Goal: Task Accomplishment & Management: Use online tool/utility

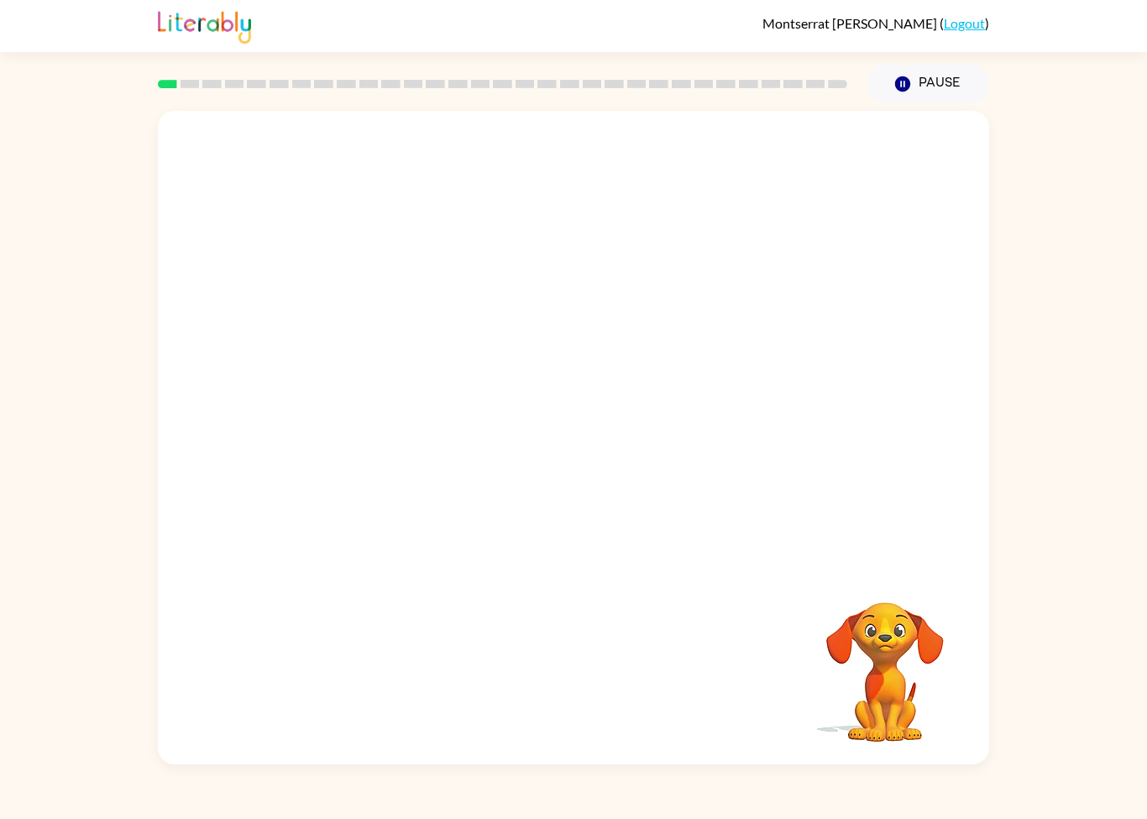
click at [484, 368] on video "Your browser must support playing .mp4 files to use Literably. Please try using…" at bounding box center [573, 339] width 831 height 456
click at [492, 361] on video "Your browser must support playing .mp4 files to use Literably. Please try using…" at bounding box center [573, 339] width 831 height 456
click at [505, 361] on video "Your browser must support playing .mp4 files to use Literably. Please try using…" at bounding box center [573, 339] width 831 height 456
click at [580, 471] on div at bounding box center [573, 446] width 107 height 61
click at [571, 456] on icon "button" at bounding box center [573, 445] width 29 height 29
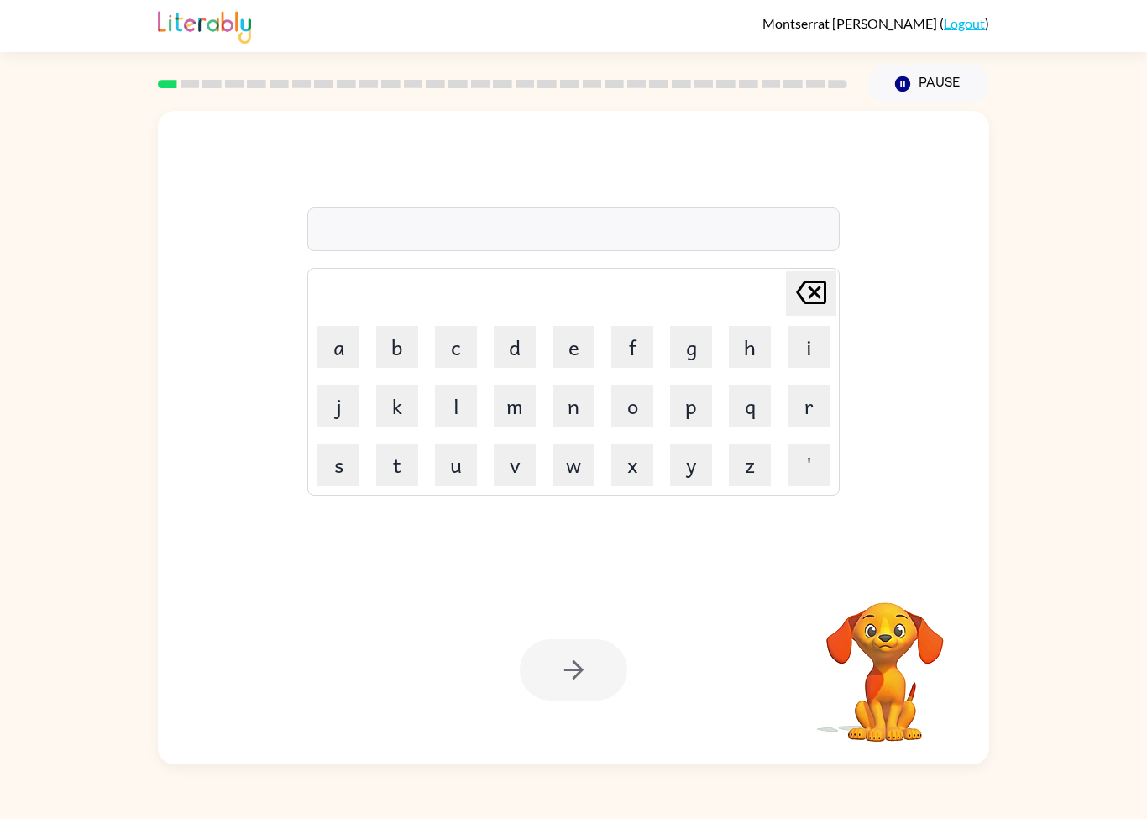
click at [444, 359] on button "c" at bounding box center [456, 347] width 42 height 42
click at [789, 361] on button "i" at bounding box center [808, 347] width 42 height 42
click at [798, 416] on button "r" at bounding box center [808, 405] width 42 height 42
click at [468, 357] on button "c" at bounding box center [456, 347] width 42 height 42
click at [461, 464] on button "u" at bounding box center [456, 464] width 42 height 42
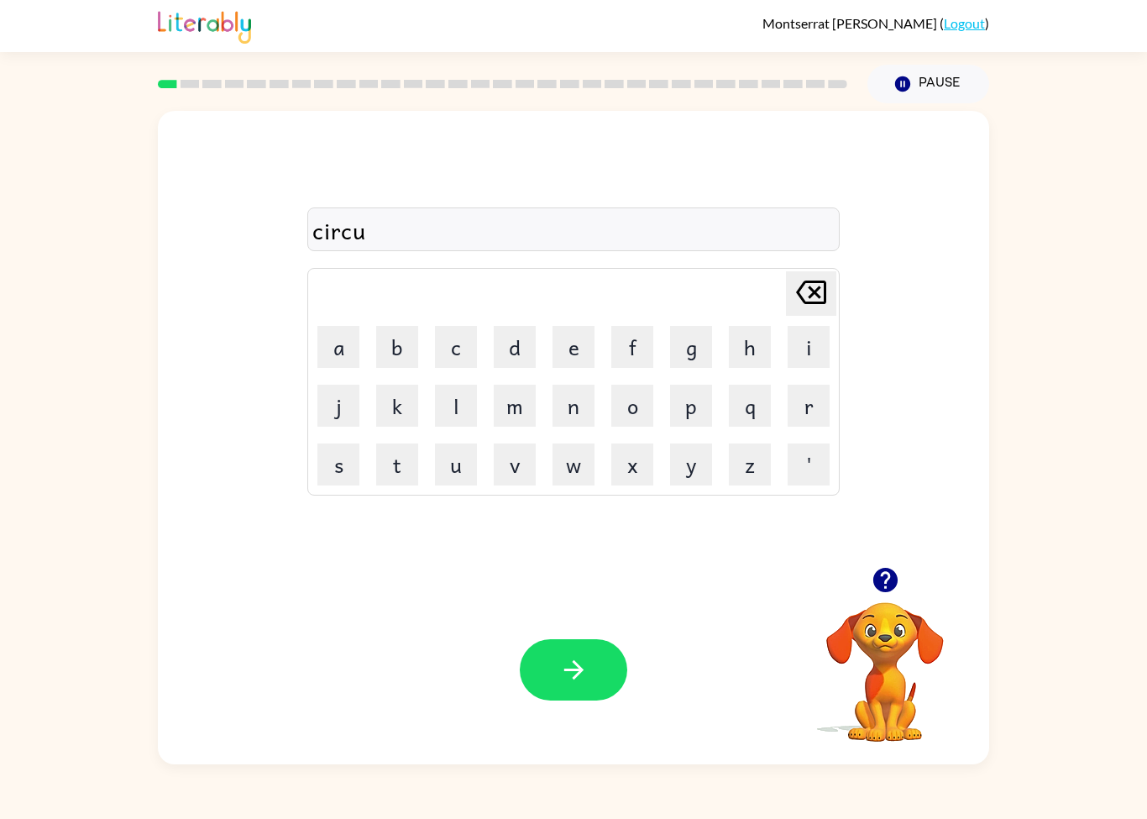
click at [440, 346] on button "c" at bounding box center [456, 347] width 42 height 42
click at [577, 339] on button "e" at bounding box center [573, 347] width 42 height 42
click at [614, 678] on button "button" at bounding box center [573, 669] width 107 height 61
click at [695, 464] on button "y" at bounding box center [691, 464] width 42 height 42
click at [352, 405] on button "j" at bounding box center [338, 405] width 42 height 42
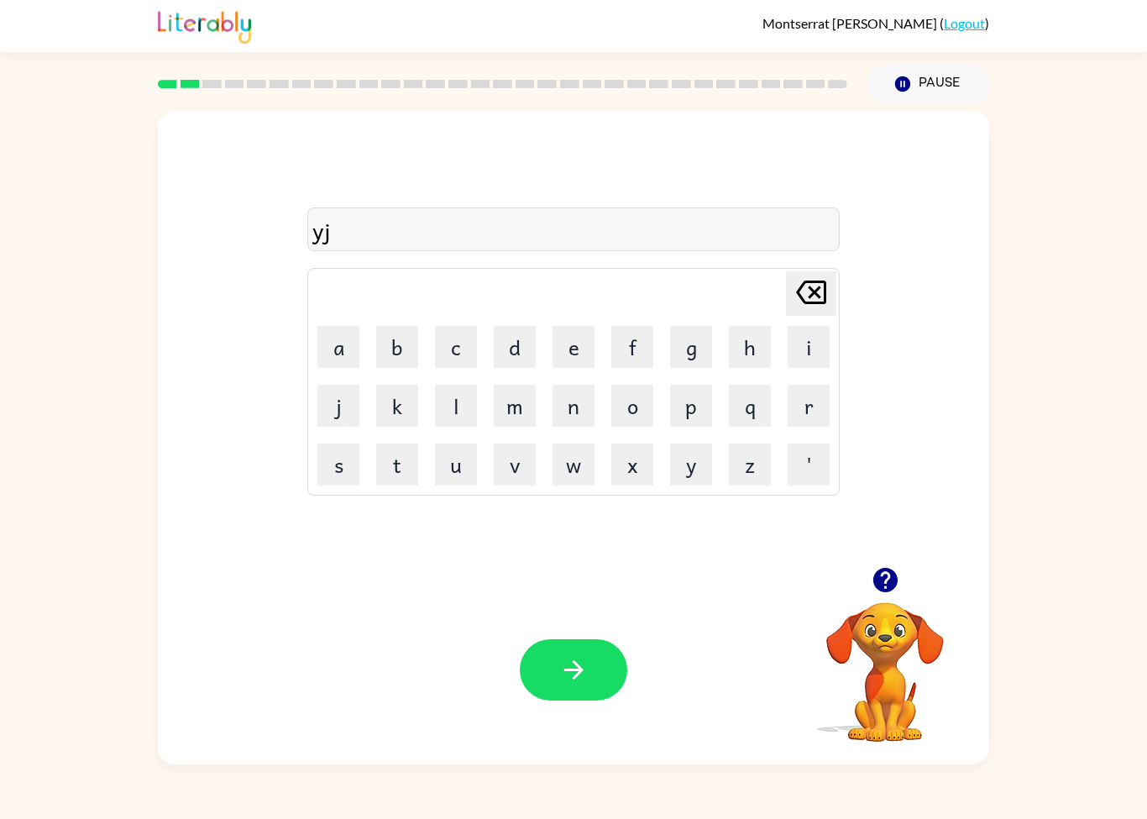
click at [807, 304] on icon at bounding box center [811, 292] width 30 height 24
click at [350, 350] on button "a" at bounding box center [338, 347] width 42 height 42
click at [583, 409] on button "n" at bounding box center [573, 405] width 42 height 42
click at [614, 646] on button "button" at bounding box center [573, 669] width 107 height 61
click at [571, 470] on button "w" at bounding box center [573, 464] width 42 height 42
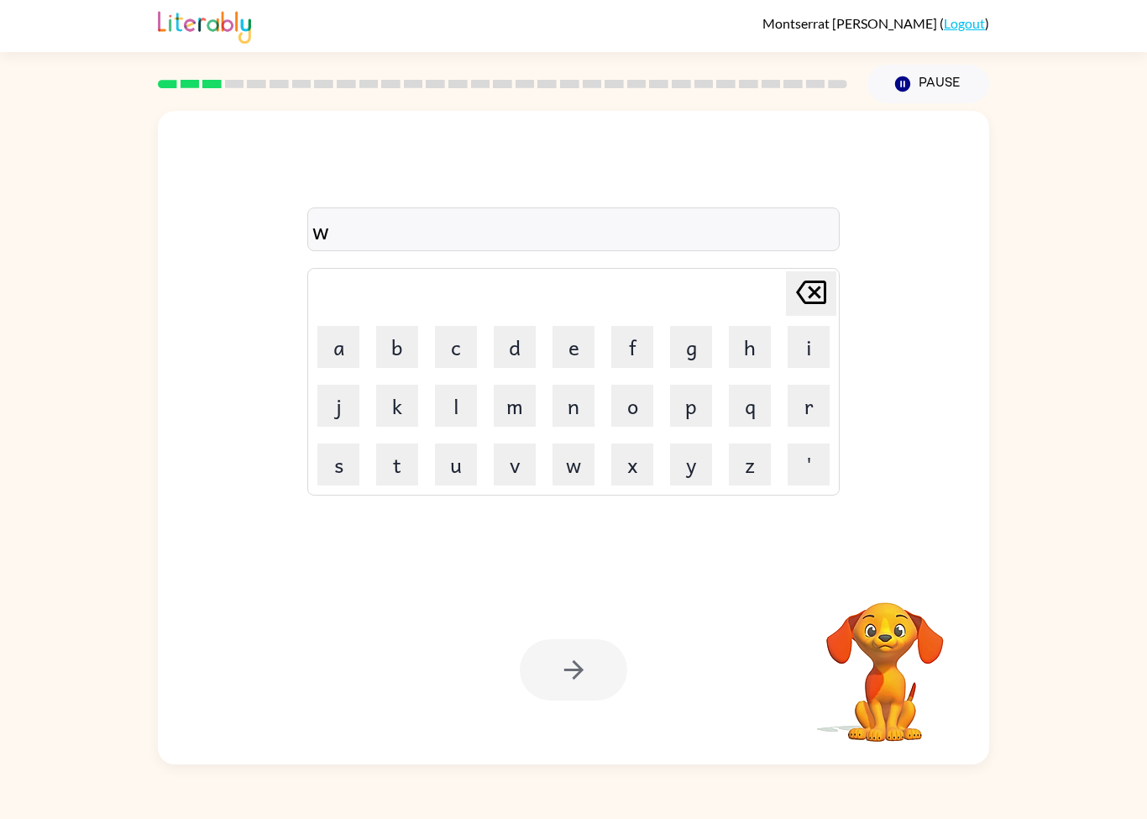
click at [803, 339] on button "i" at bounding box center [808, 347] width 42 height 42
click at [430, 401] on td "l" at bounding box center [455, 405] width 57 height 57
click at [447, 409] on button "l" at bounding box center [456, 405] width 42 height 42
click at [513, 354] on button "d" at bounding box center [515, 347] width 42 height 42
click at [638, 354] on button "f" at bounding box center [632, 347] width 42 height 42
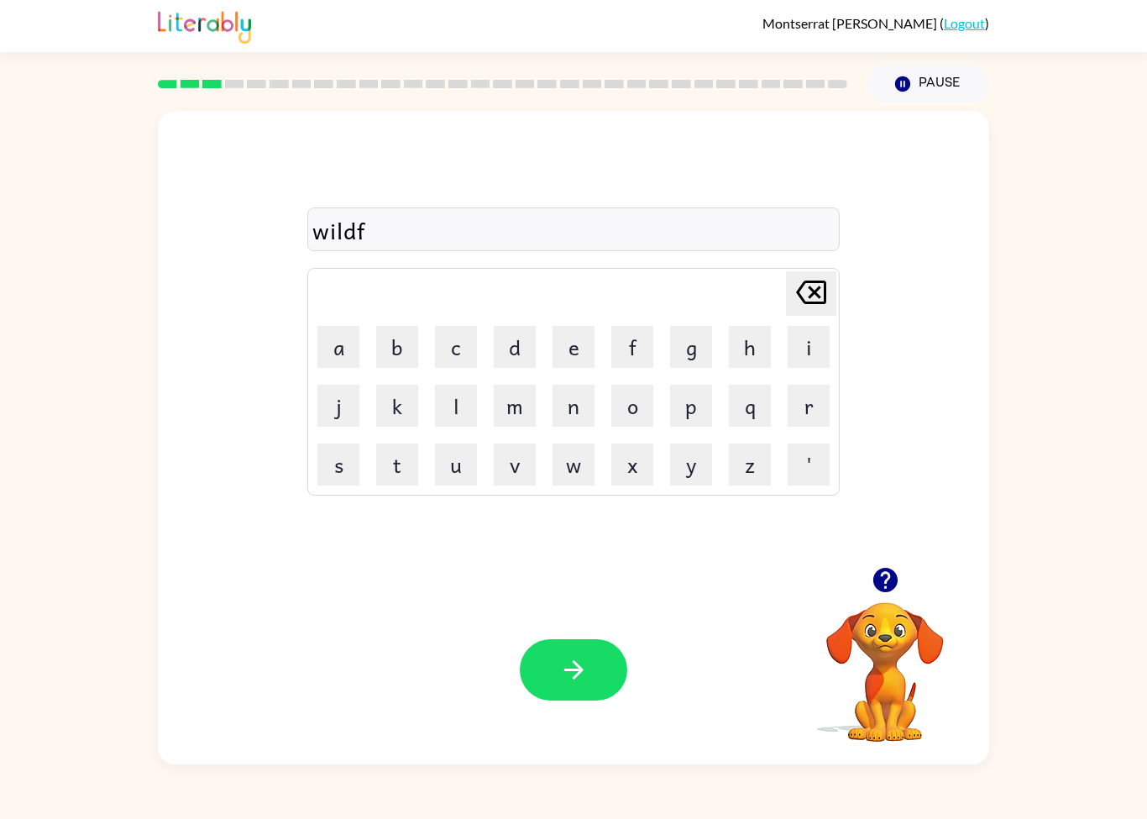
click at [805, 353] on button "i" at bounding box center [808, 347] width 42 height 42
click at [808, 416] on button "r" at bounding box center [808, 405] width 42 height 42
click at [456, 366] on button "c" at bounding box center [456, 347] width 42 height 42
click at [808, 301] on icon "[PERSON_NAME] last character input" at bounding box center [811, 292] width 40 height 40
click at [588, 348] on button "e" at bounding box center [573, 347] width 42 height 42
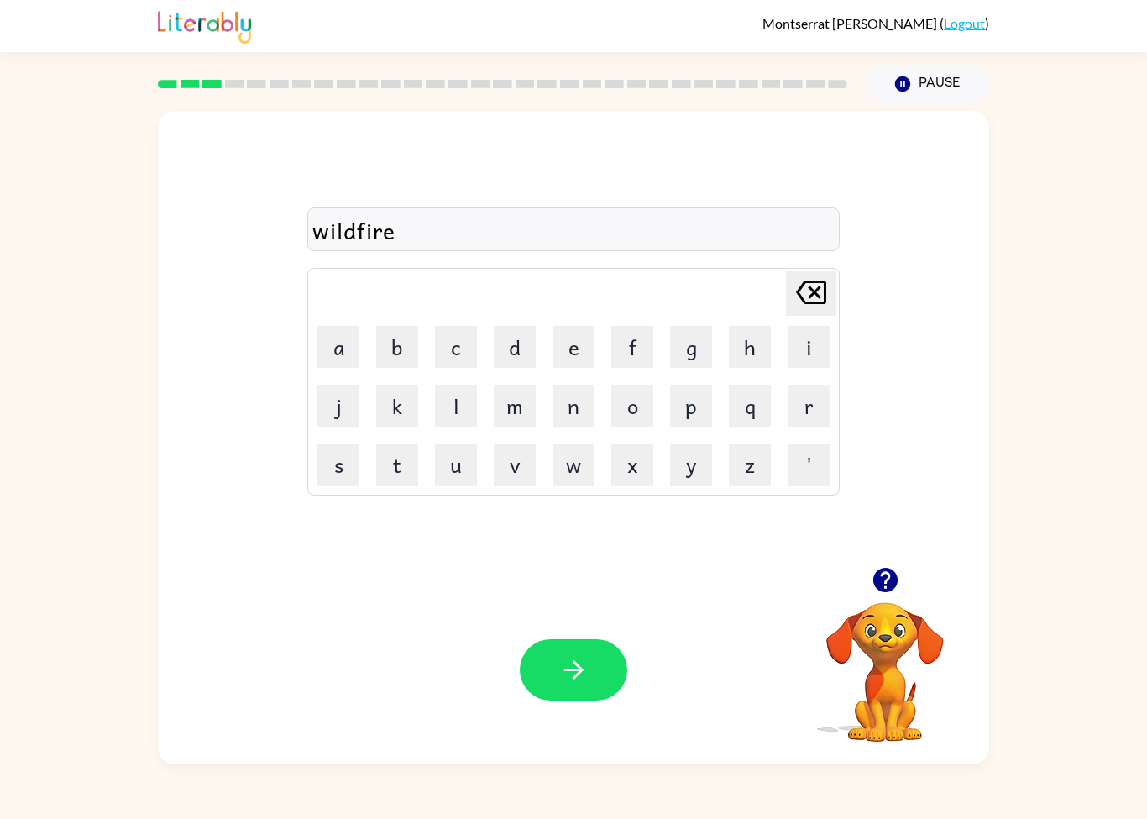
click at [574, 646] on button "button" at bounding box center [573, 669] width 107 height 61
click at [896, 588] on icon "button" at bounding box center [885, 579] width 29 height 29
click at [351, 460] on button "s" at bounding box center [338, 464] width 42 height 42
click at [406, 468] on button "t" at bounding box center [397, 464] width 42 height 42
click at [808, 410] on button "r" at bounding box center [808, 405] width 42 height 42
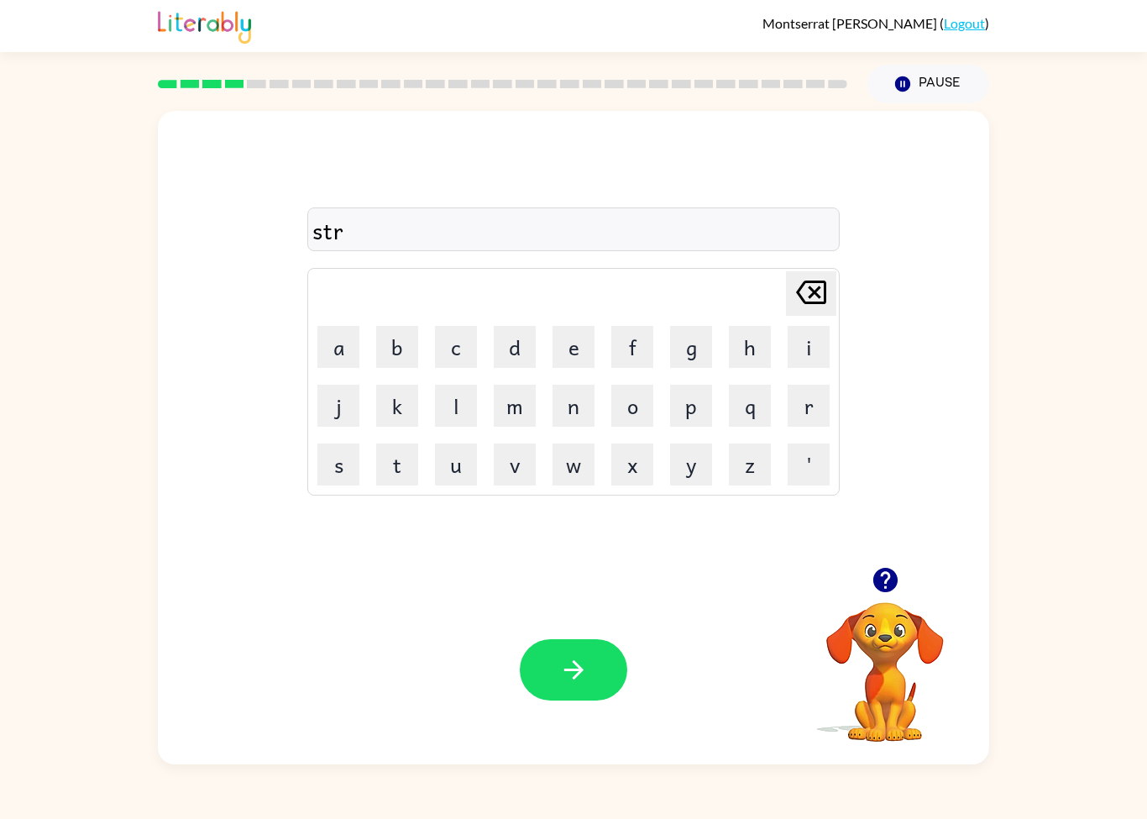
click at [450, 464] on button "u" at bounding box center [456, 464] width 42 height 42
click at [461, 358] on button "c" at bounding box center [456, 347] width 42 height 42
click at [410, 413] on button "k" at bounding box center [397, 405] width 42 height 42
click at [589, 642] on button "button" at bounding box center [573, 669] width 107 height 61
click at [449, 358] on button "c" at bounding box center [456, 347] width 42 height 42
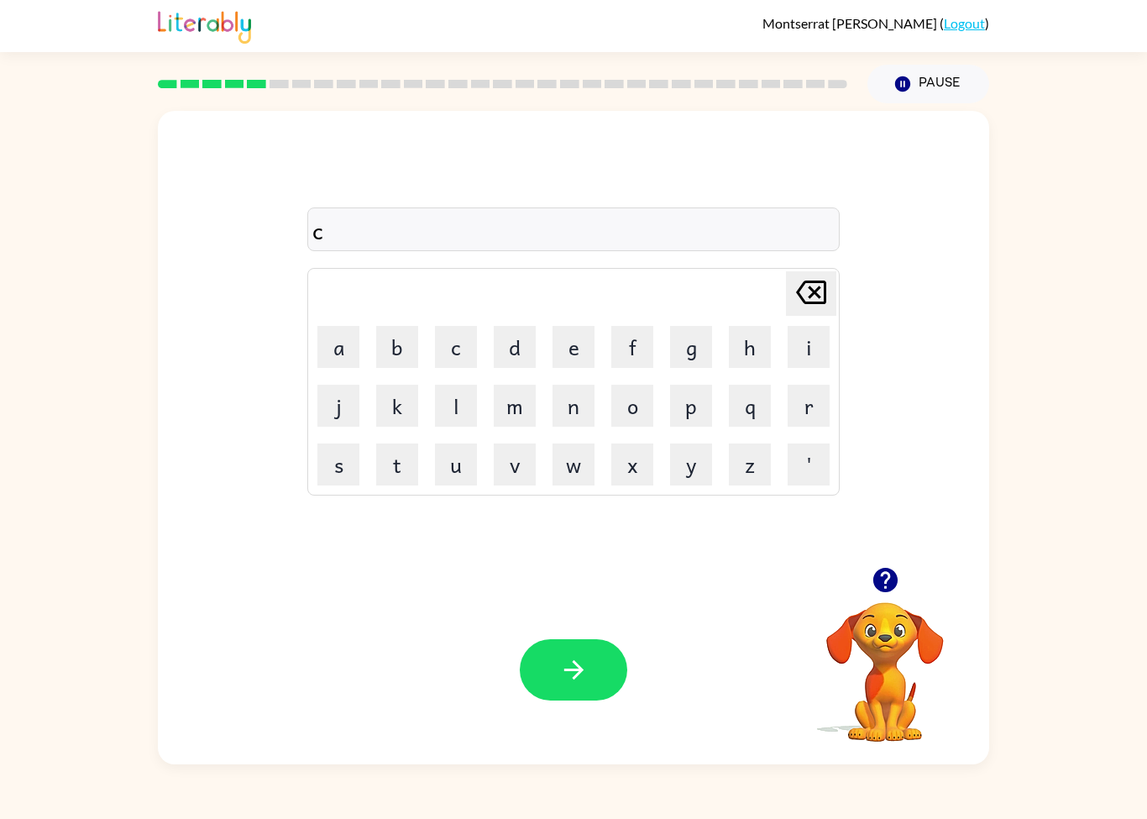
click at [822, 401] on button "r" at bounding box center [808, 405] width 42 height 42
click at [808, 357] on button "i" at bounding box center [808, 347] width 42 height 42
click at [453, 410] on button "l" at bounding box center [456, 405] width 42 height 42
click at [577, 362] on button "e" at bounding box center [573, 347] width 42 height 42
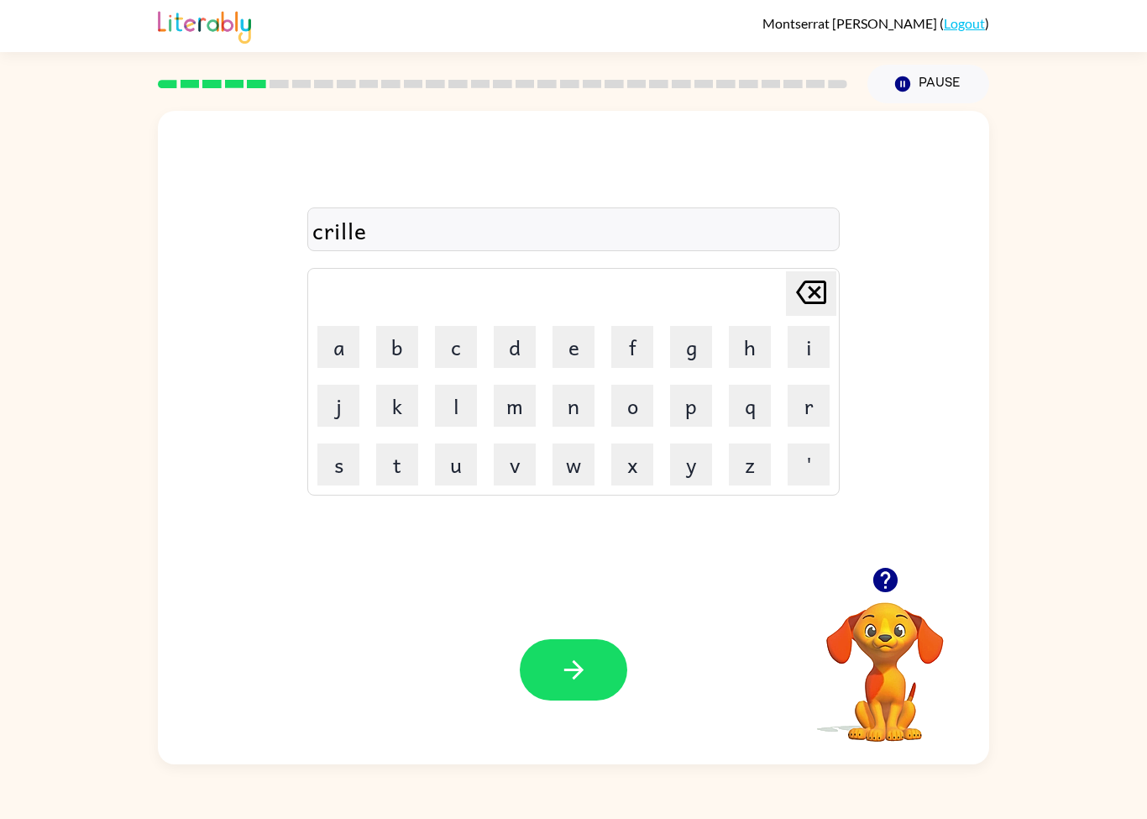
click at [337, 472] on button "s" at bounding box center [338, 464] width 42 height 42
click at [573, 668] on icon "button" at bounding box center [573, 669] width 29 height 29
click at [818, 414] on button "r" at bounding box center [808, 405] width 42 height 42
click at [579, 346] on button "e" at bounding box center [573, 347] width 42 height 42
click at [399, 473] on button "t" at bounding box center [397, 464] width 42 height 42
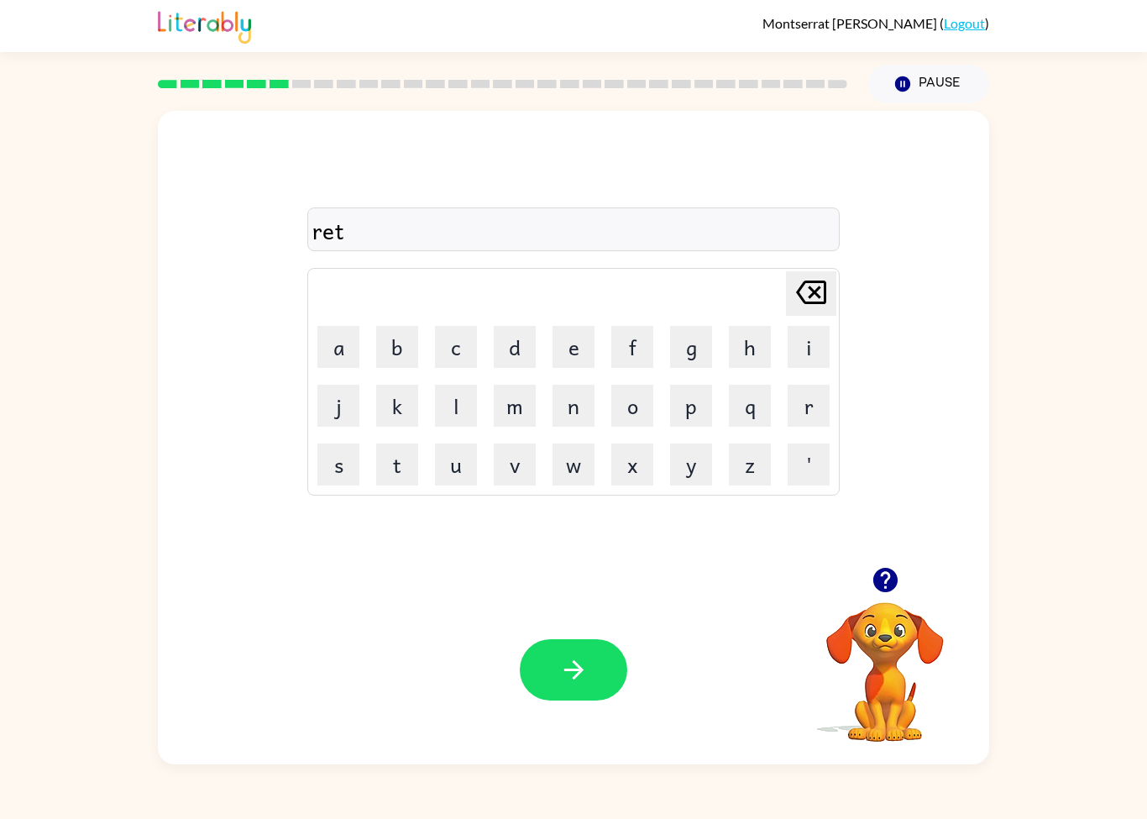
click at [808, 347] on button "i" at bounding box center [808, 347] width 42 height 42
click at [808, 412] on button "r" at bounding box center [808, 405] width 42 height 42
click at [521, 413] on button "m" at bounding box center [515, 405] width 42 height 42
click at [582, 352] on button "e" at bounding box center [573, 347] width 42 height 42
click at [571, 424] on button "n" at bounding box center [573, 405] width 42 height 42
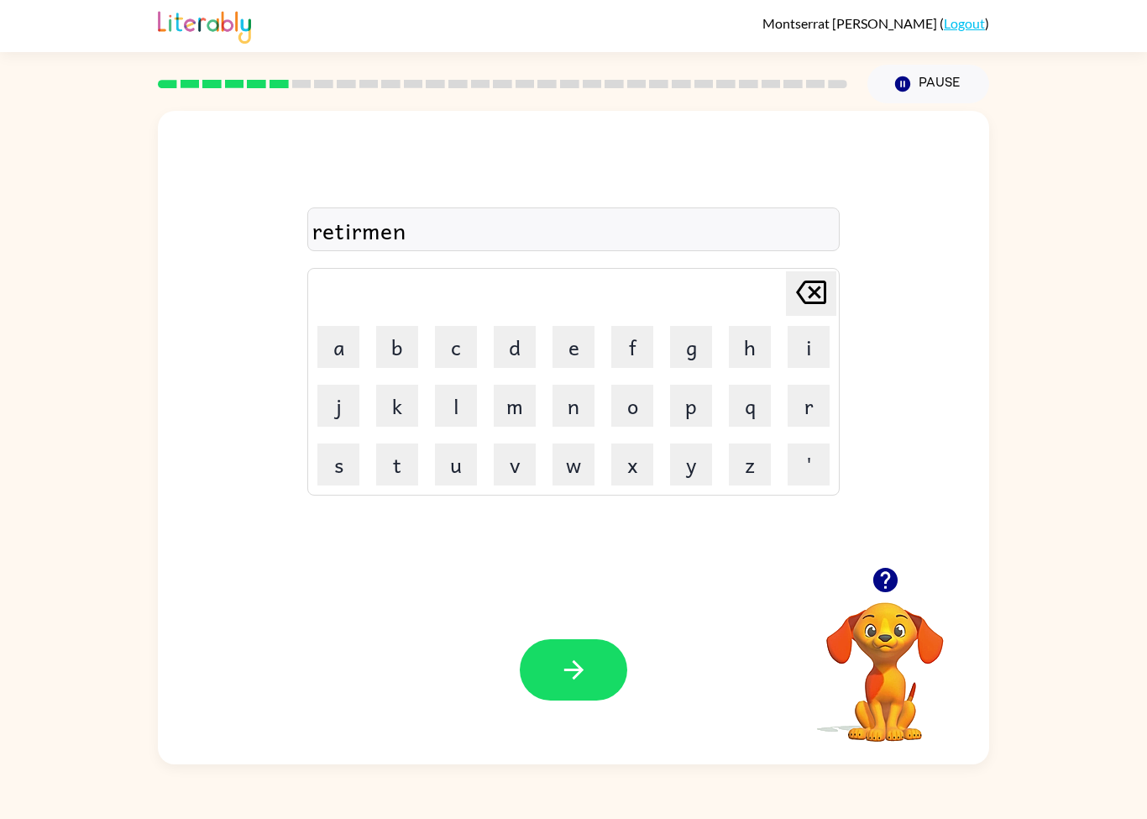
click at [394, 469] on button "t" at bounding box center [397, 464] width 42 height 42
click at [570, 663] on icon "button" at bounding box center [573, 669] width 29 height 29
click at [400, 468] on button "t" at bounding box center [397, 464] width 42 height 42
click at [813, 350] on button "i" at bounding box center [808, 347] width 42 height 42
click at [458, 343] on button "c" at bounding box center [456, 347] width 42 height 42
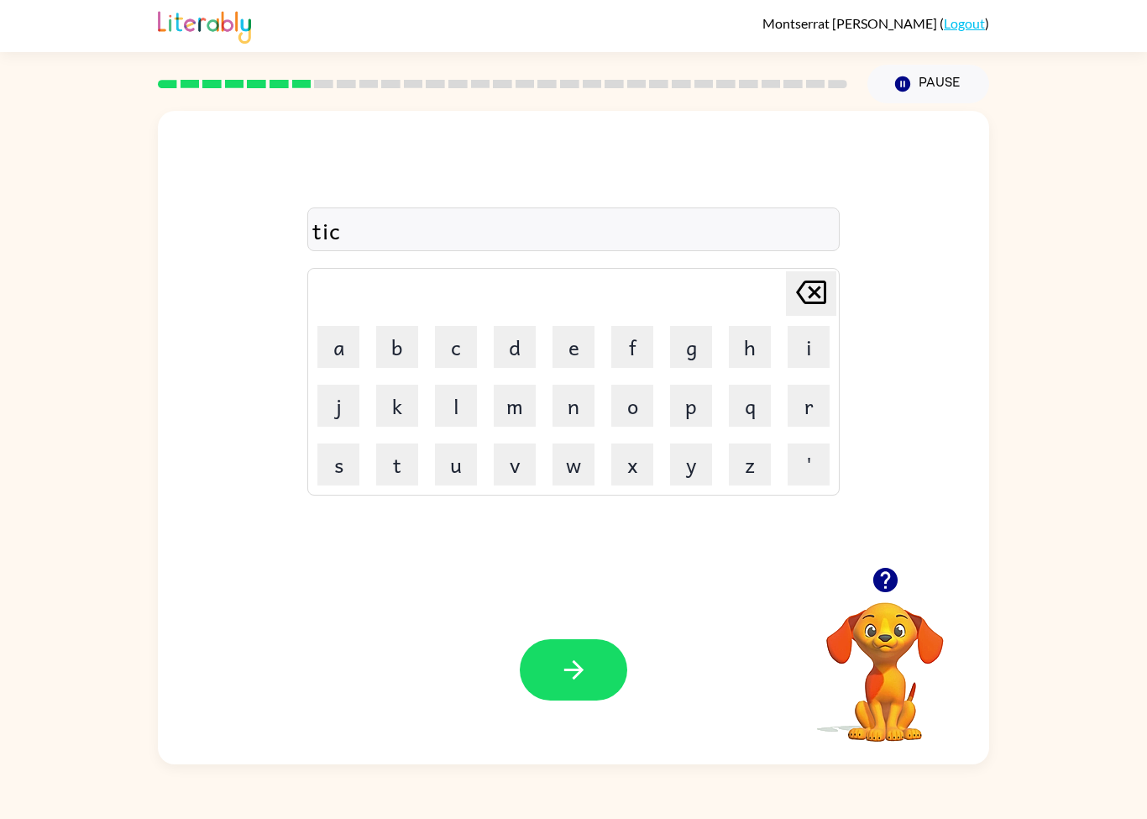
click at [401, 415] on button "k" at bounding box center [397, 405] width 42 height 42
click at [462, 417] on button "l" at bounding box center [456, 405] width 42 height 42
click at [572, 627] on div "Your browser must support playing .mp4 files to use Literably. Please try using…" at bounding box center [573, 669] width 831 height 189
click at [580, 646] on button "button" at bounding box center [573, 669] width 107 height 61
click at [336, 469] on button "s" at bounding box center [338, 464] width 42 height 42
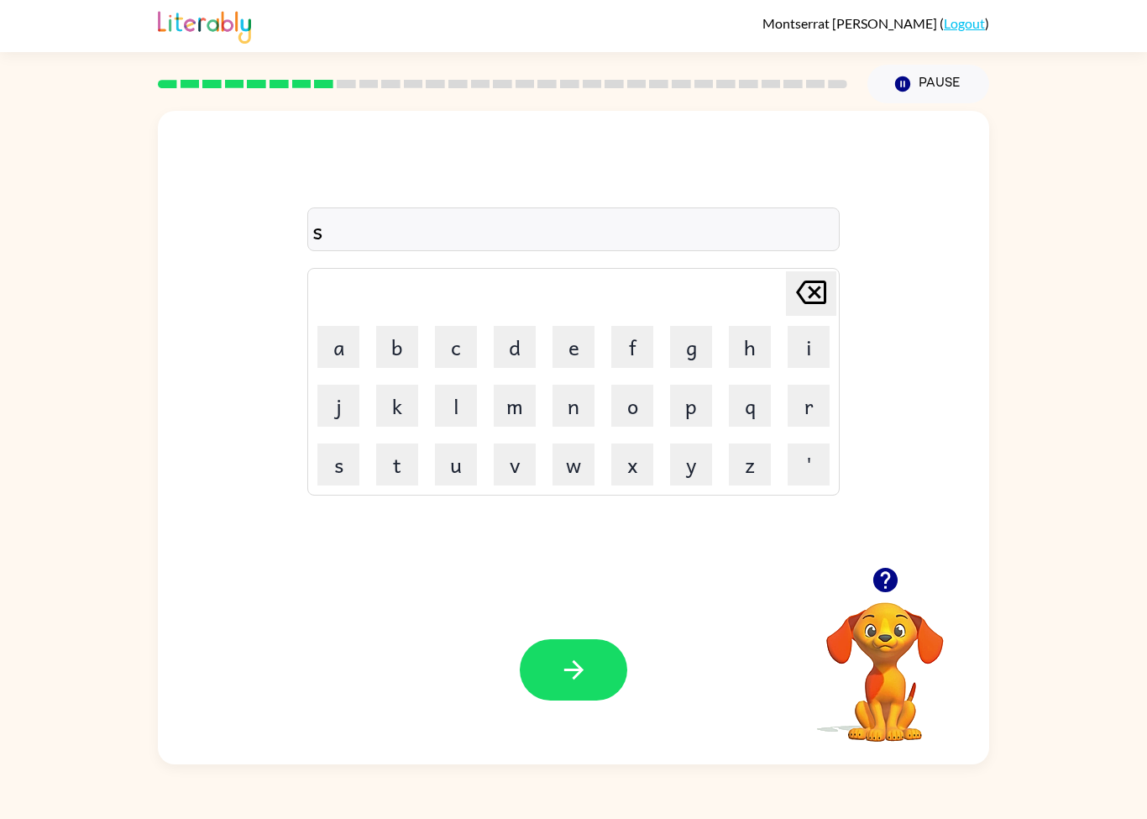
click at [694, 419] on button "p" at bounding box center [691, 405] width 42 height 42
click at [567, 351] on button "e" at bounding box center [573, 347] width 42 height 42
click at [458, 354] on button "c" at bounding box center [456, 347] width 42 height 42
click at [399, 477] on button "t" at bounding box center [397, 464] width 42 height 42
click at [797, 362] on button "i" at bounding box center [808, 347] width 42 height 42
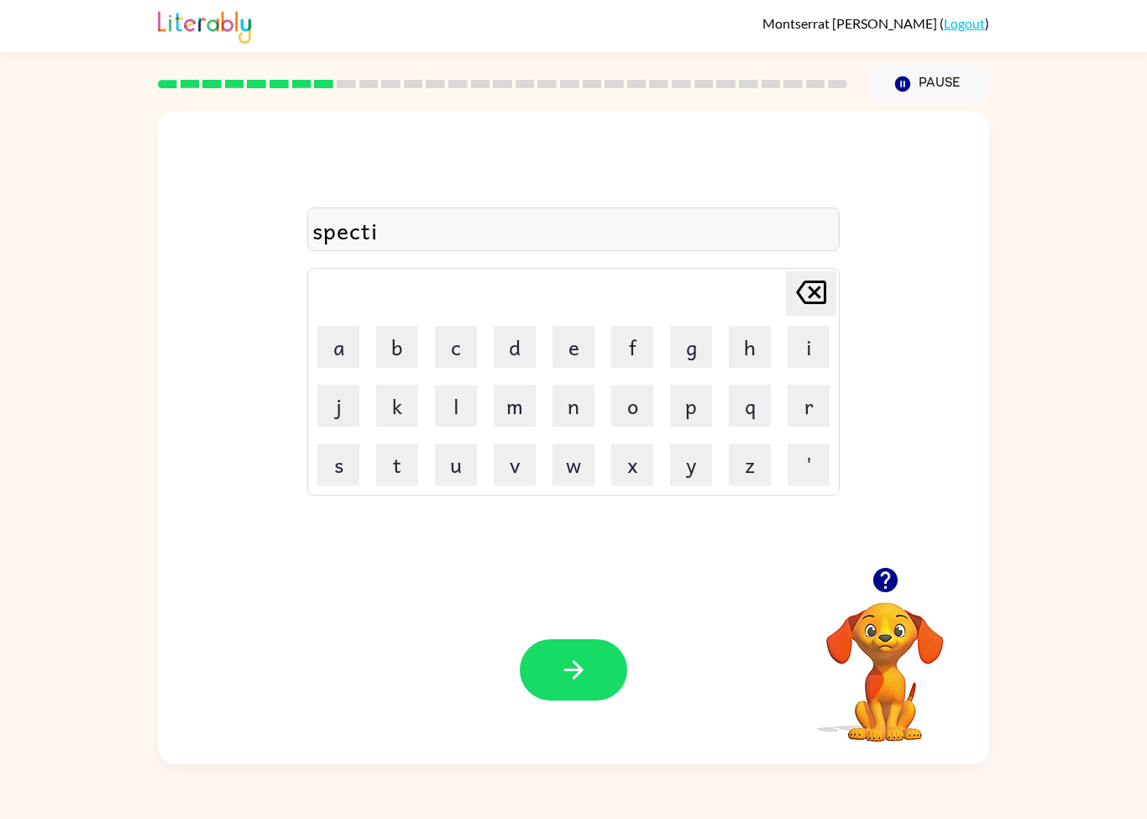
click at [476, 349] on button "c" at bounding box center [456, 347] width 42 height 42
click at [463, 407] on button "l" at bounding box center [456, 405] width 42 height 42
click at [563, 340] on button "e" at bounding box center [573, 347] width 42 height 42
click at [541, 651] on button "button" at bounding box center [573, 669] width 107 height 61
click at [813, 409] on button "r" at bounding box center [808, 405] width 42 height 42
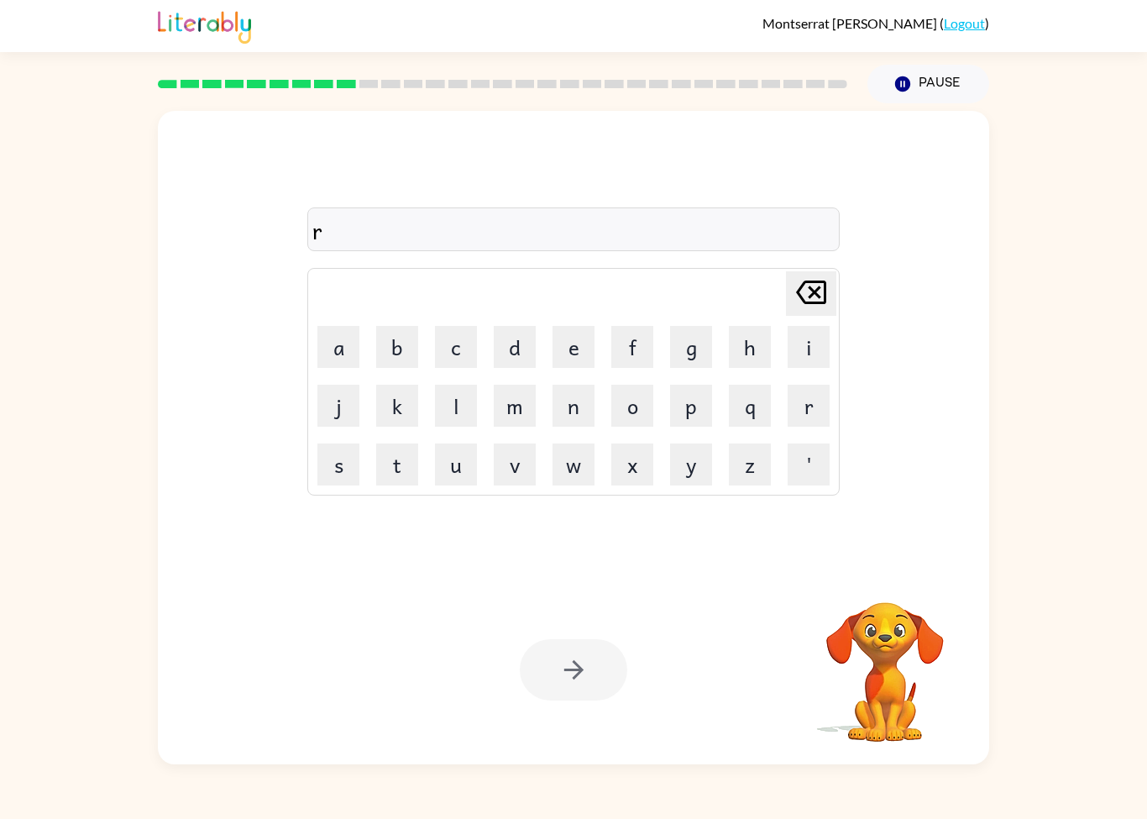
click at [556, 347] on button "e" at bounding box center [573, 347] width 42 height 42
click at [649, 353] on button "f" at bounding box center [632, 347] width 42 height 42
click at [634, 407] on button "o" at bounding box center [632, 405] width 42 height 42
click at [808, 412] on button "r" at bounding box center [808, 405] width 42 height 42
click at [583, 342] on button "e" at bounding box center [573, 347] width 42 height 42
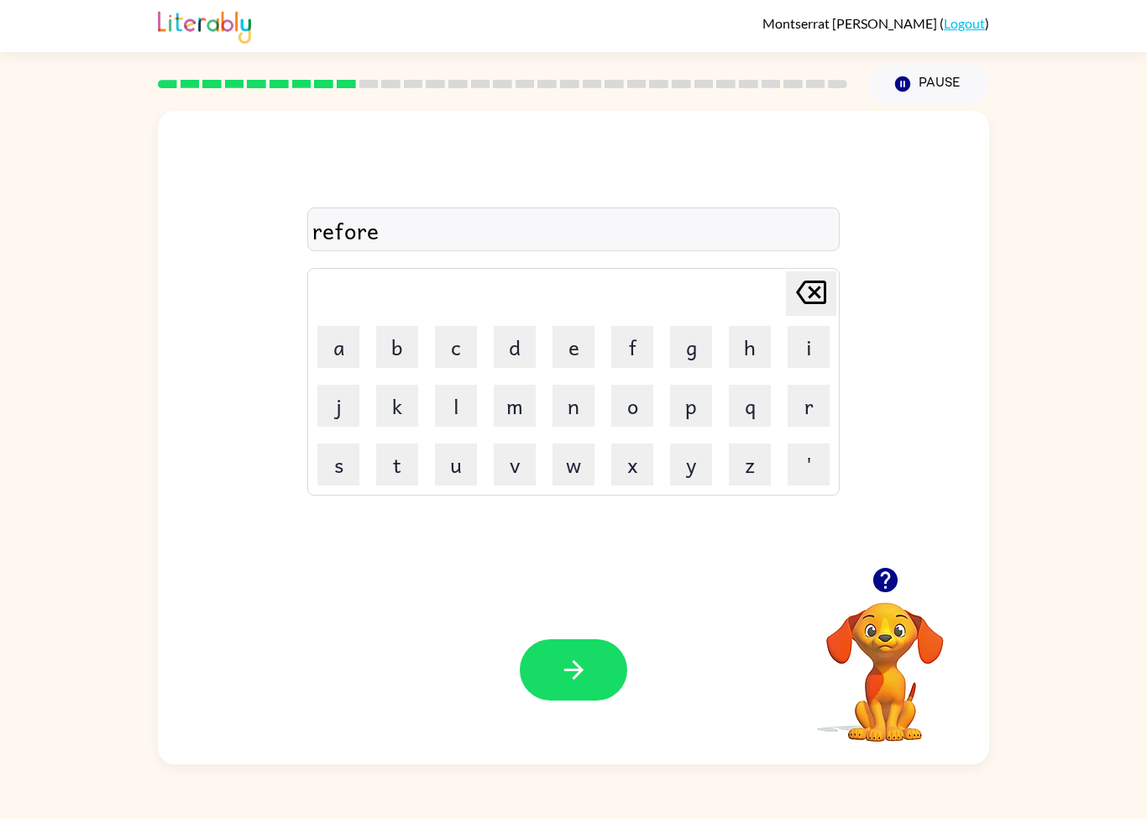
click at [327, 454] on button "s" at bounding box center [338, 464] width 42 height 42
click at [399, 464] on button "t" at bounding box center [397, 464] width 42 height 42
click at [565, 673] on icon "button" at bounding box center [573, 669] width 29 height 29
click at [695, 416] on button "p" at bounding box center [691, 405] width 42 height 42
click at [819, 407] on button "r" at bounding box center [808, 405] width 42 height 42
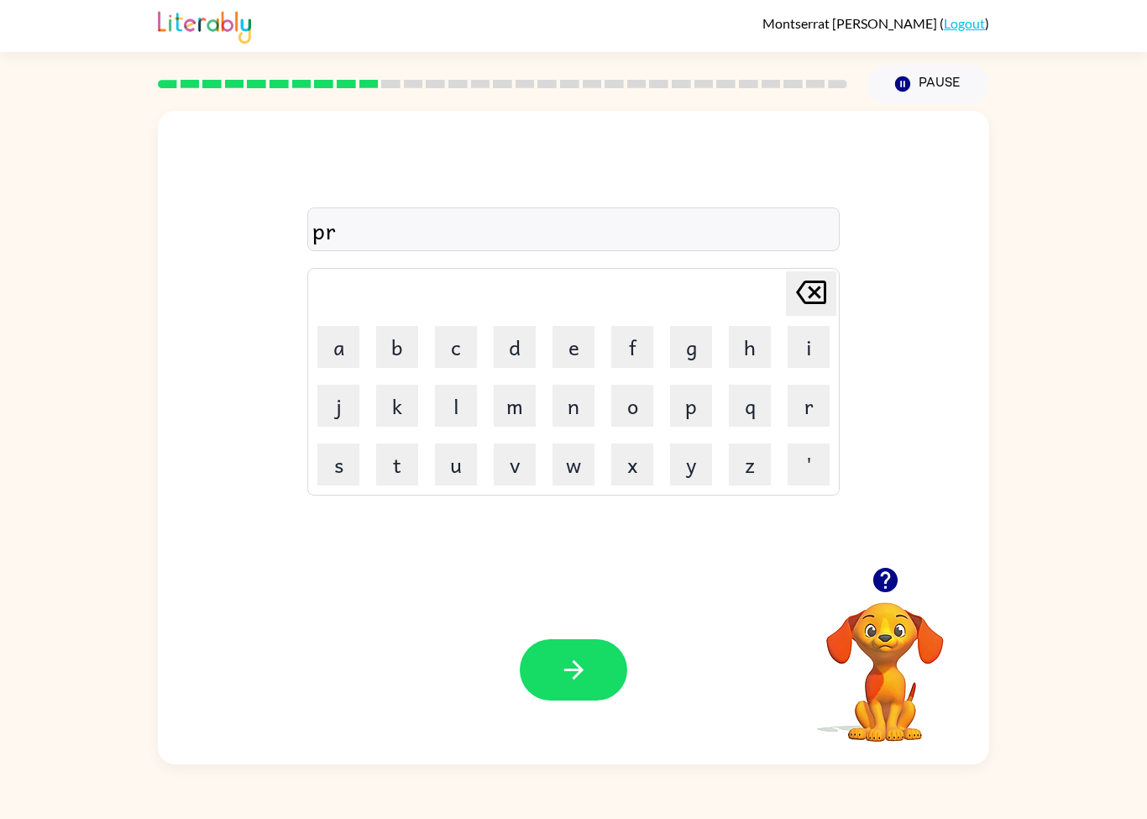
click at [565, 343] on button "e" at bounding box center [573, 347] width 42 height 42
click at [754, 348] on button "h" at bounding box center [750, 347] width 42 height 42
click at [578, 358] on button "e" at bounding box center [573, 347] width 42 height 42
click at [337, 355] on button "a" at bounding box center [338, 347] width 42 height 42
click at [392, 468] on button "t" at bounding box center [397, 464] width 42 height 42
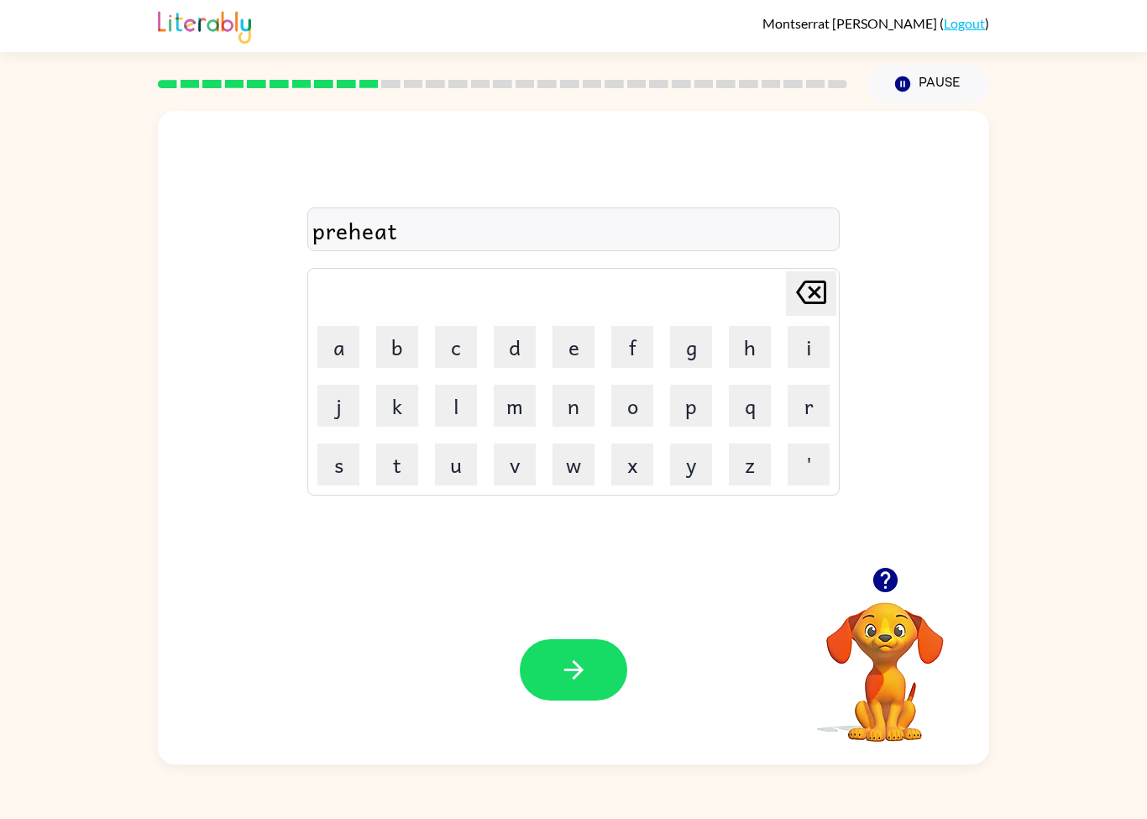
click at [594, 697] on button "button" at bounding box center [573, 669] width 107 height 61
click at [569, 472] on button "w" at bounding box center [573, 464] width 42 height 42
click at [813, 343] on button "i" at bounding box center [808, 347] width 42 height 42
click at [358, 455] on button "s" at bounding box center [338, 464] width 42 height 42
click at [554, 354] on button "e" at bounding box center [573, 347] width 42 height 42
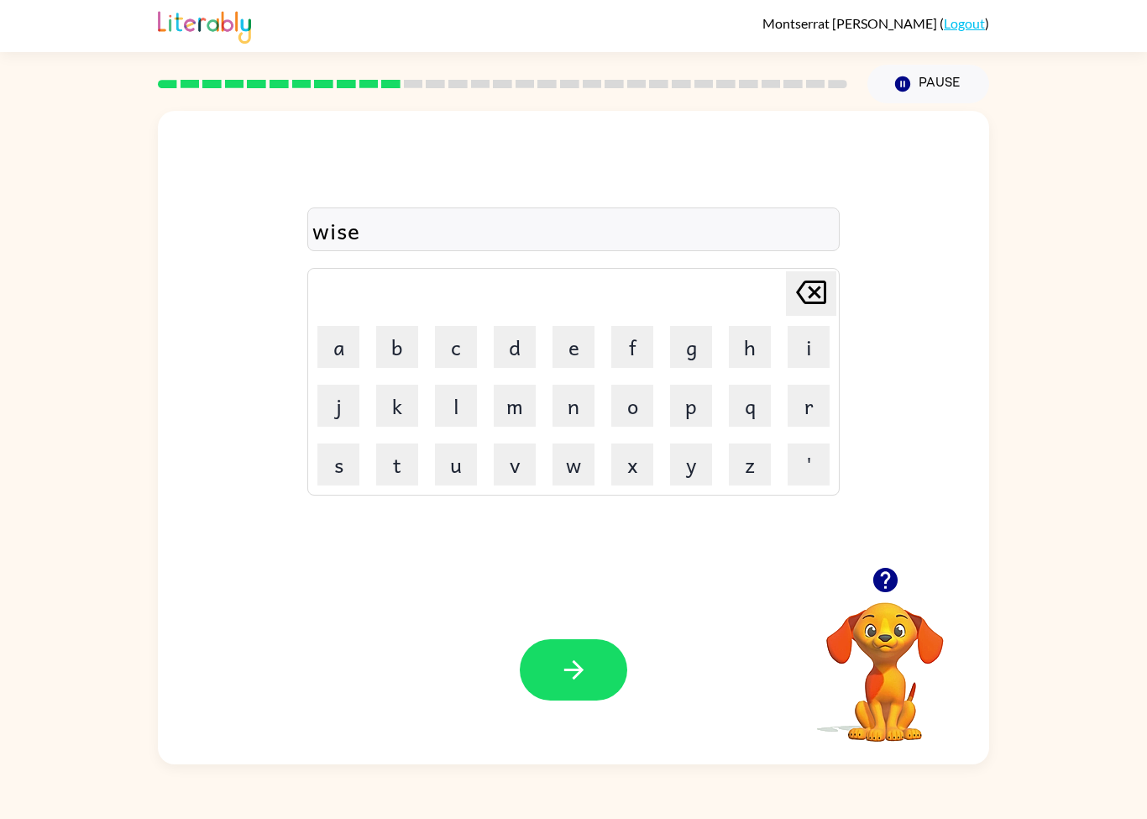
click at [608, 667] on button "button" at bounding box center [573, 669] width 107 height 61
click at [588, 480] on button "w" at bounding box center [573, 464] width 42 height 42
click at [557, 344] on button "e" at bounding box center [573, 347] width 42 height 42
click at [442, 411] on button "l" at bounding box center [456, 405] width 42 height 42
click at [405, 358] on button "b" at bounding box center [397, 347] width 42 height 42
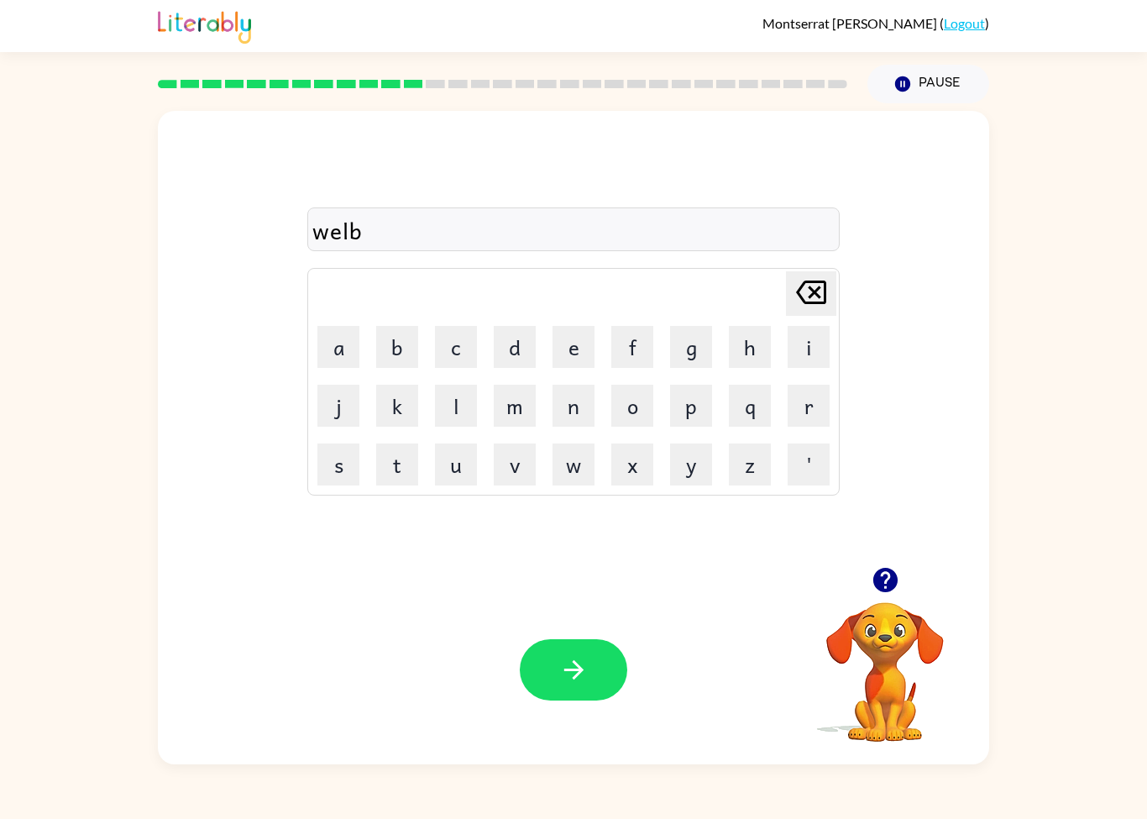
click at [628, 416] on button "o" at bounding box center [632, 405] width 42 height 42
click at [569, 408] on button "n" at bounding box center [573, 405] width 42 height 42
click at [573, 359] on button "e" at bounding box center [573, 347] width 42 height 42
click at [563, 719] on div "Your browser must support playing .mp4 files to use Literably. Please try using…" at bounding box center [573, 669] width 831 height 189
click at [600, 672] on button "button" at bounding box center [573, 669] width 107 height 61
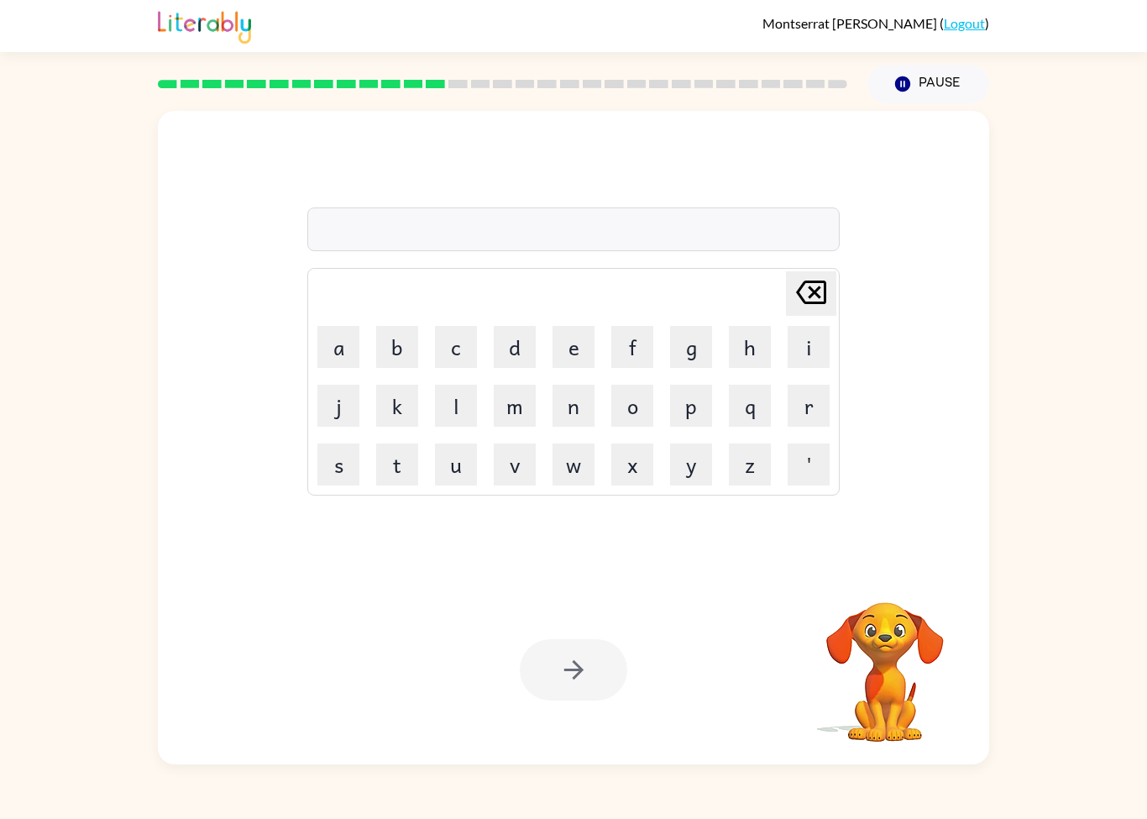
click at [615, 353] on button "f" at bounding box center [632, 347] width 42 height 42
click at [462, 405] on button "l" at bounding box center [456, 405] width 42 height 42
click at [632, 409] on button "o" at bounding box center [632, 405] width 42 height 42
click at [468, 405] on button "l" at bounding box center [456, 405] width 42 height 42
click at [571, 349] on button "e" at bounding box center [573, 347] width 42 height 42
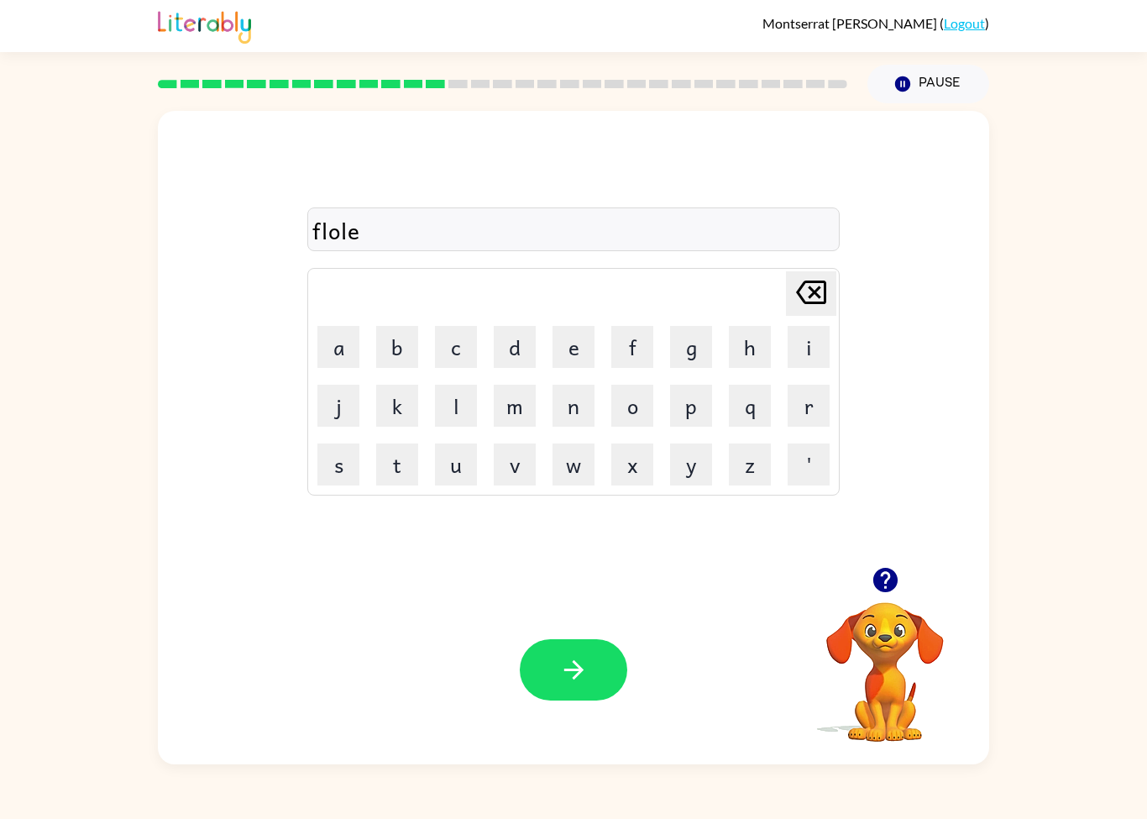
click at [354, 458] on button "s" at bounding box center [338, 464] width 42 height 42
click at [416, 463] on button "t" at bounding box center [397, 464] width 42 height 42
click at [552, 653] on button "button" at bounding box center [573, 669] width 107 height 61
click at [351, 351] on button "a" at bounding box center [338, 347] width 42 height 42
click at [686, 409] on button "p" at bounding box center [691, 405] width 42 height 42
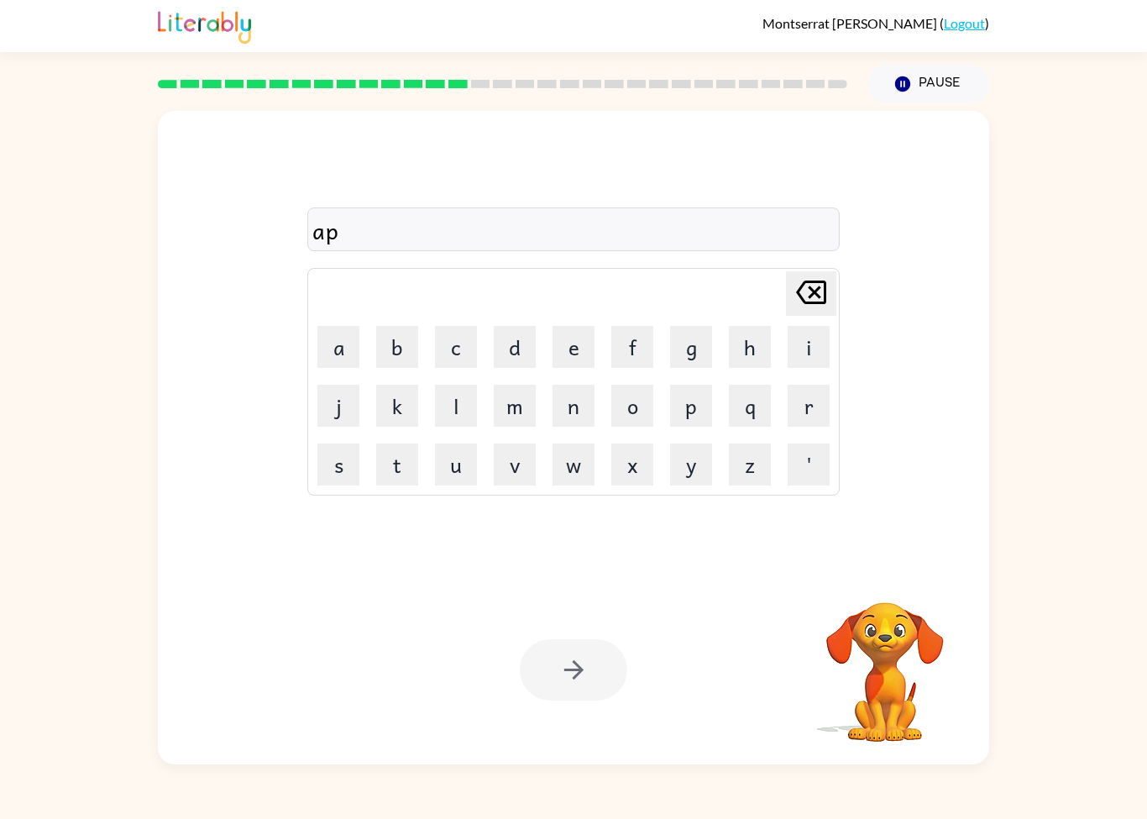
click at [819, 421] on button "r" at bounding box center [808, 405] width 42 height 42
click at [809, 357] on button "i" at bounding box center [808, 347] width 42 height 42
click at [585, 406] on button "n" at bounding box center [573, 405] width 42 height 42
click at [541, 649] on button "button" at bounding box center [573, 669] width 107 height 61
click at [689, 417] on button "p" at bounding box center [691, 405] width 42 height 42
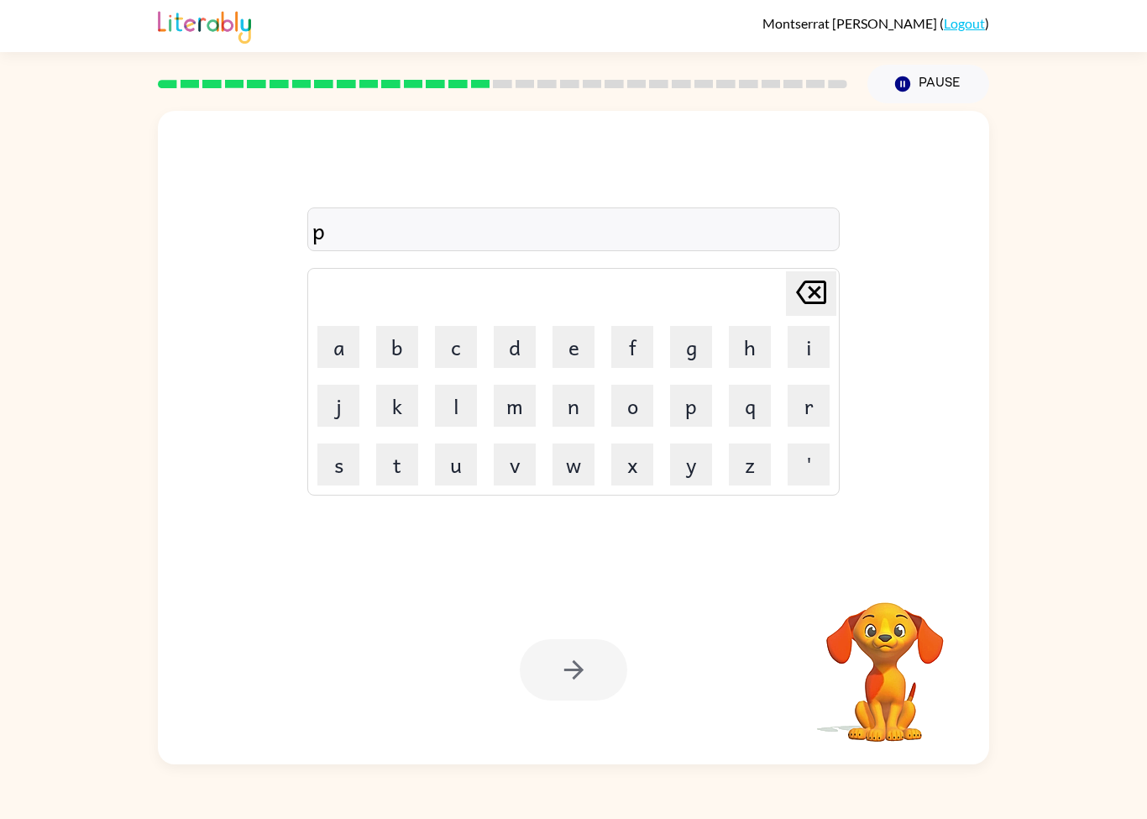
click at [647, 417] on button "o" at bounding box center [632, 405] width 42 height 42
click at [827, 423] on button "r" at bounding box center [808, 405] width 42 height 42
click at [460, 341] on button "c" at bounding box center [456, 347] width 42 height 42
click at [725, 345] on td "h" at bounding box center [749, 346] width 57 height 57
click at [757, 340] on button "h" at bounding box center [750, 347] width 42 height 42
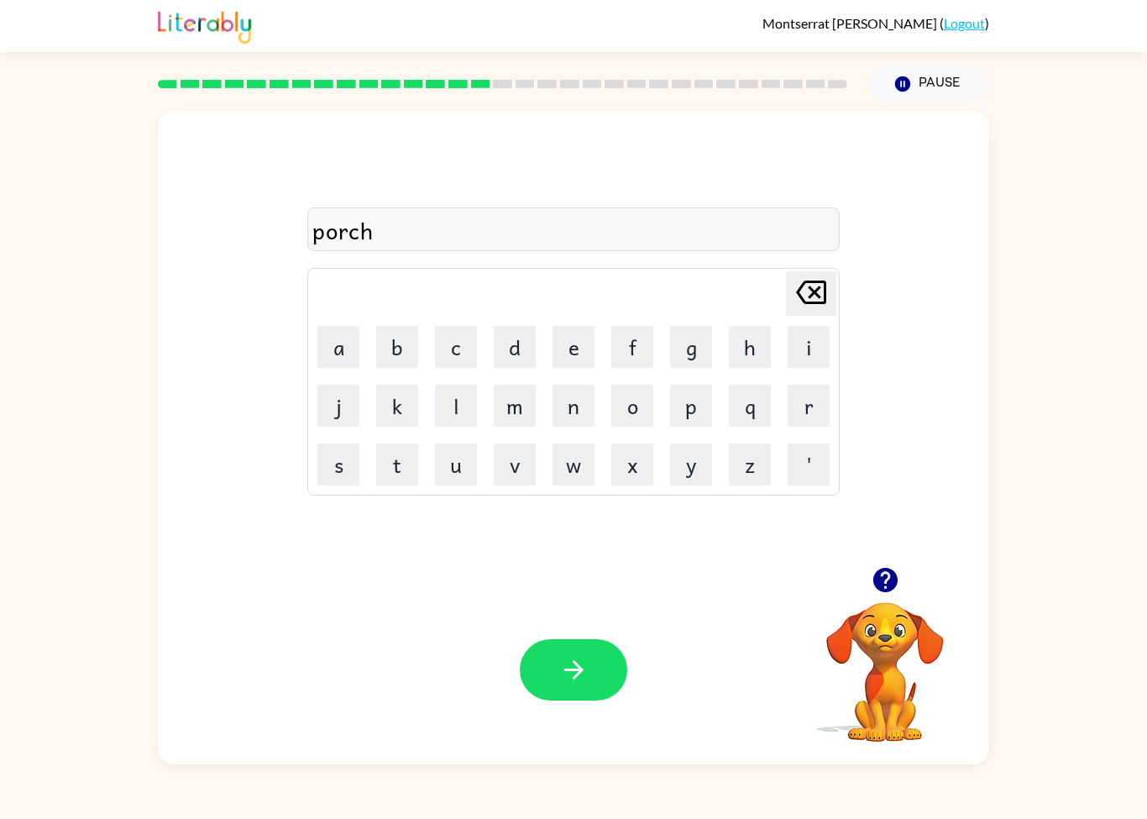
click at [609, 646] on button "button" at bounding box center [573, 669] width 107 height 61
click at [580, 473] on button "w" at bounding box center [573, 464] width 42 height 42
click at [338, 363] on button "a" at bounding box center [338, 347] width 42 height 42
click at [687, 358] on button "g" at bounding box center [691, 347] width 42 height 42
click at [585, 656] on icon "button" at bounding box center [573, 669] width 29 height 29
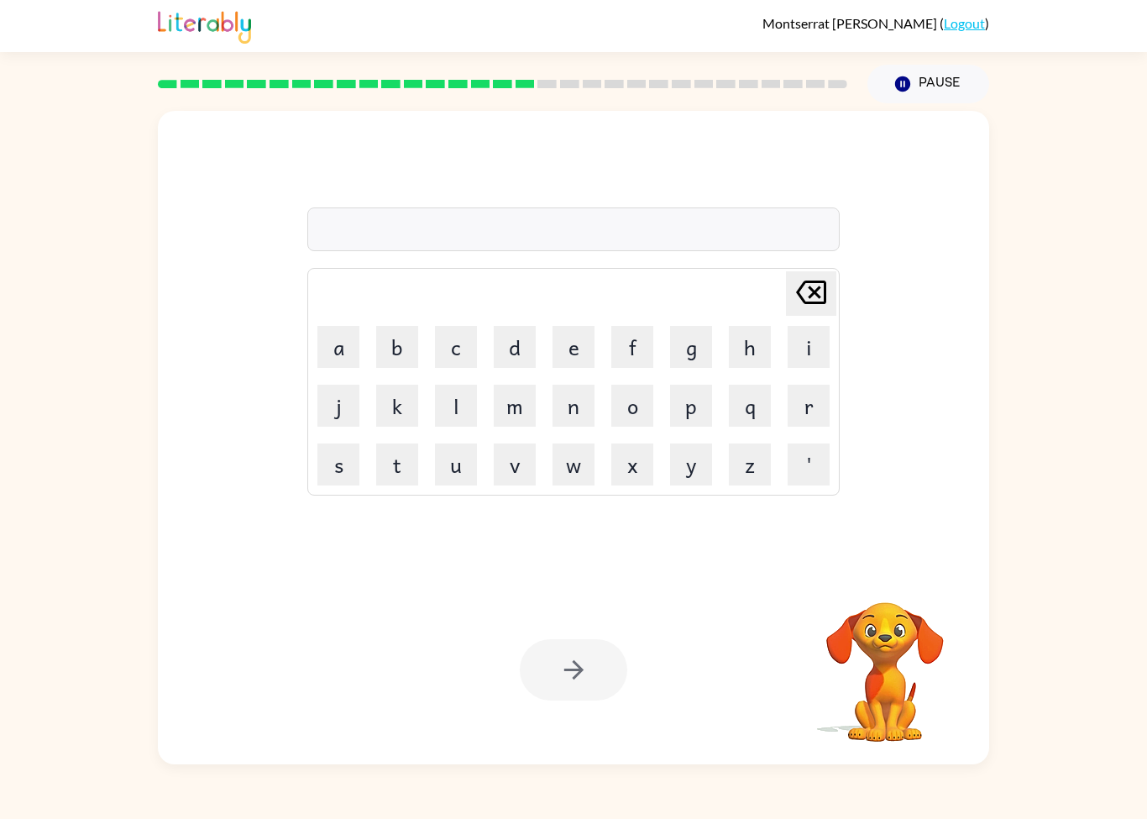
click at [517, 339] on button "d" at bounding box center [515, 347] width 42 height 42
click at [808, 409] on button "r" at bounding box center [808, 405] width 42 height 42
click at [641, 407] on button "o" at bounding box center [632, 405] width 42 height 42
click at [532, 415] on button "m" at bounding box center [515, 405] width 42 height 42
click at [566, 357] on button "e" at bounding box center [573, 347] width 42 height 42
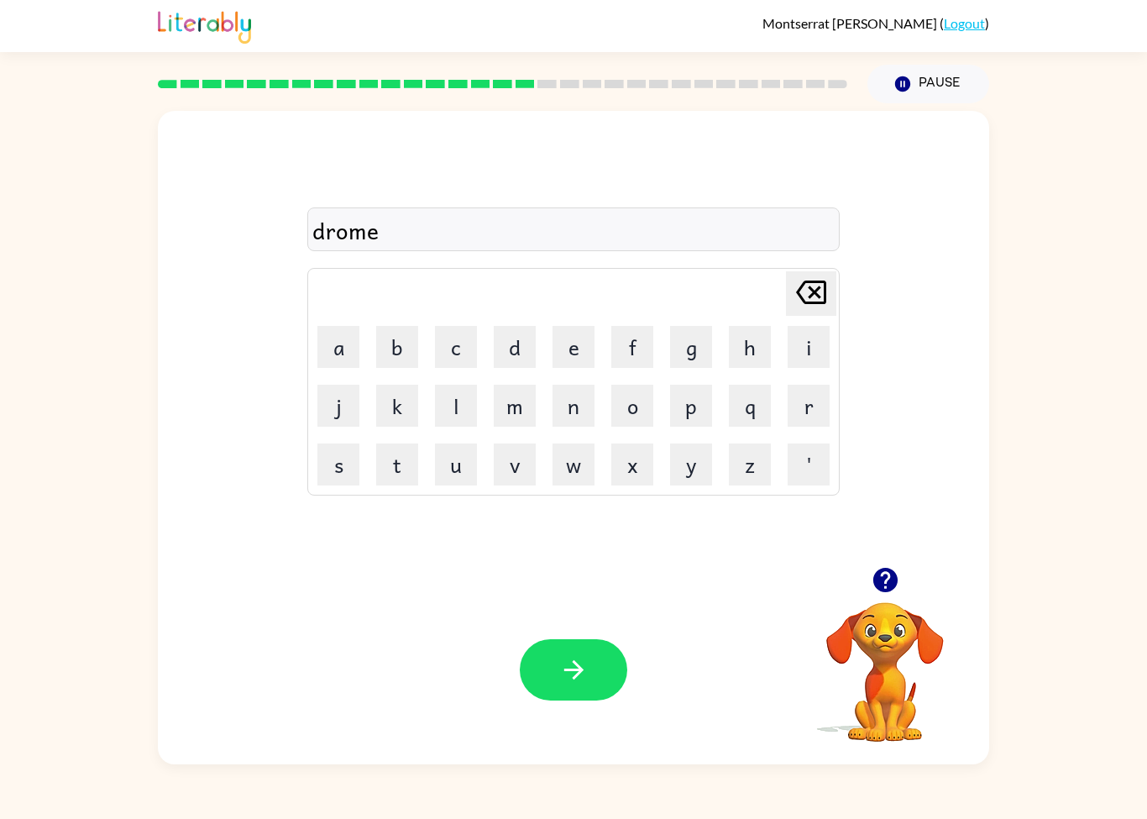
click at [64, 603] on div "drome Delete Delete last character input a b c d e f g h i j k l m n o p q r s …" at bounding box center [573, 433] width 1147 height 661
click at [809, 405] on button "r" at bounding box center [808, 405] width 42 height 42
click at [573, 647] on button "button" at bounding box center [573, 669] width 107 height 61
click at [621, 354] on button "f" at bounding box center [632, 347] width 42 height 42
click at [345, 358] on button "a" at bounding box center [338, 347] width 42 height 42
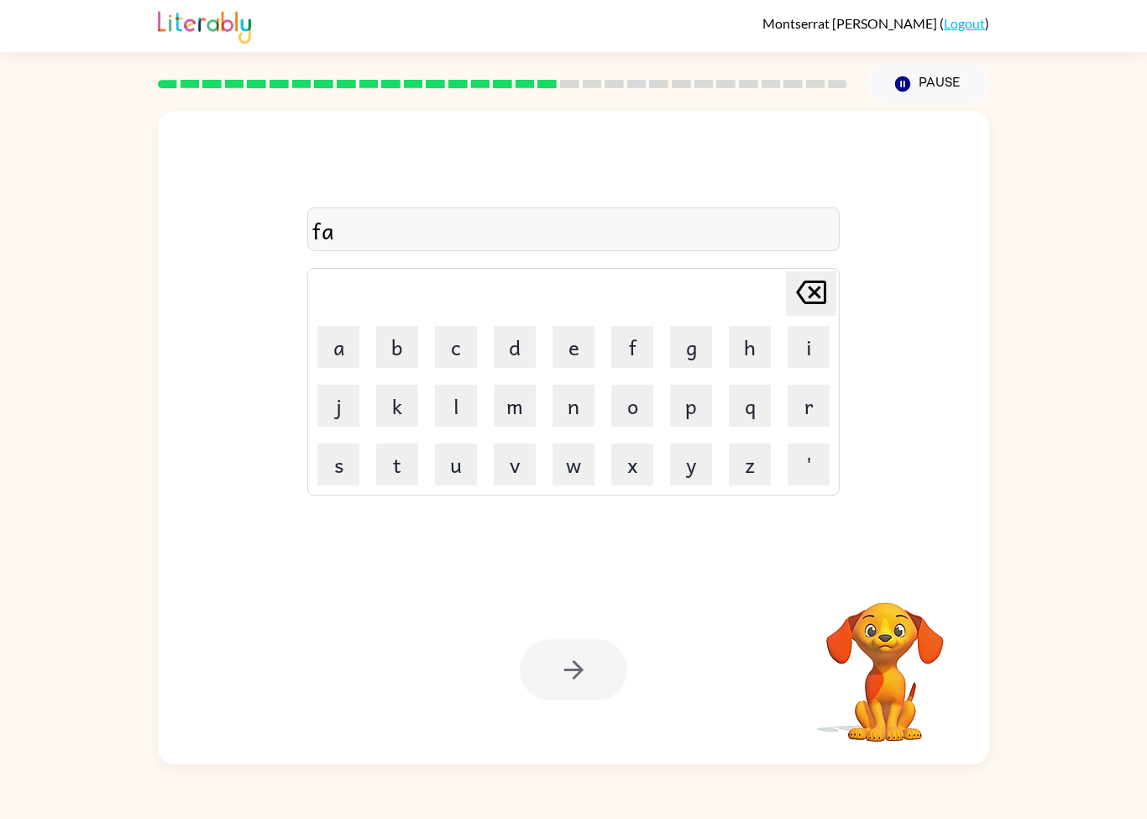
click at [523, 412] on button "m" at bounding box center [515, 405] width 42 height 42
click at [798, 348] on button "i" at bounding box center [808, 347] width 42 height 42
click at [459, 406] on button "l" at bounding box center [456, 405] width 42 height 42
click at [802, 350] on button "i" at bounding box center [808, 347] width 42 height 42
click at [352, 462] on button "s" at bounding box center [338, 464] width 42 height 42
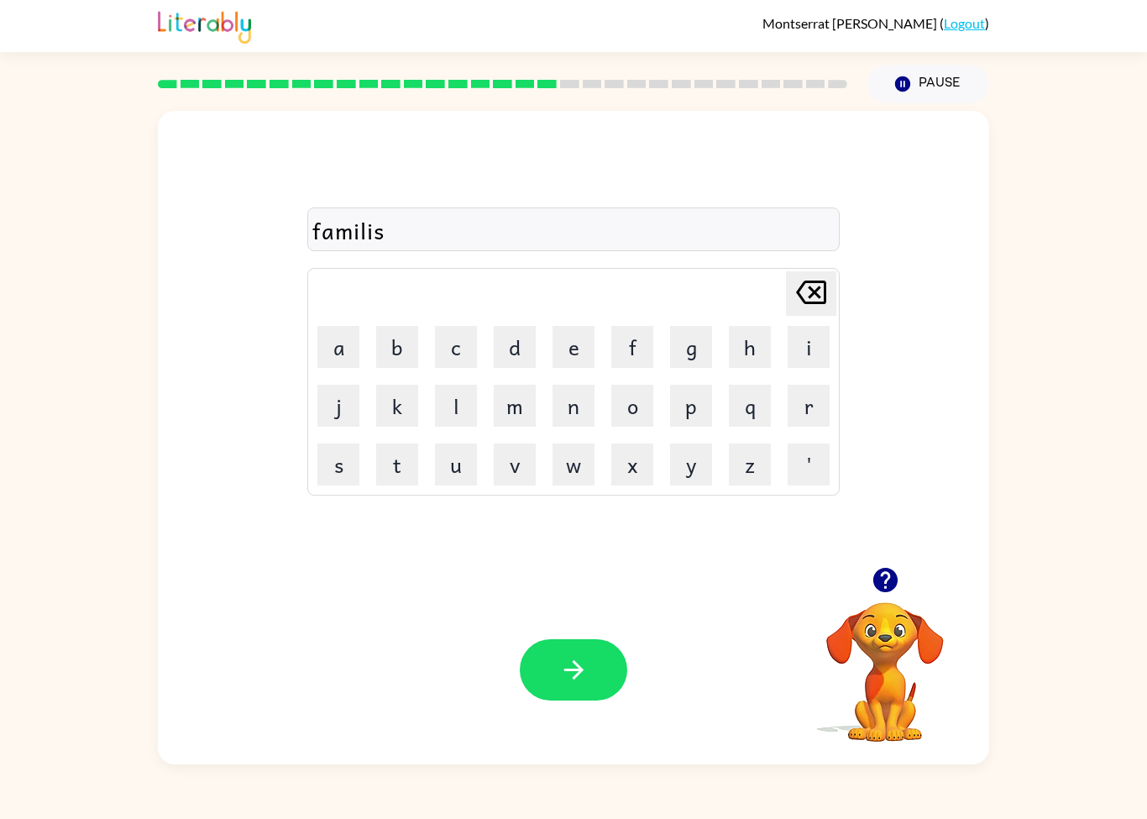
click at [590, 648] on button "button" at bounding box center [573, 669] width 107 height 61
click at [510, 359] on button "d" at bounding box center [515, 347] width 42 height 42
click at [572, 353] on button "e" at bounding box center [573, 347] width 42 height 42
click at [414, 402] on button "k" at bounding box center [397, 405] width 42 height 42
click at [352, 353] on button "a" at bounding box center [338, 347] width 42 height 42
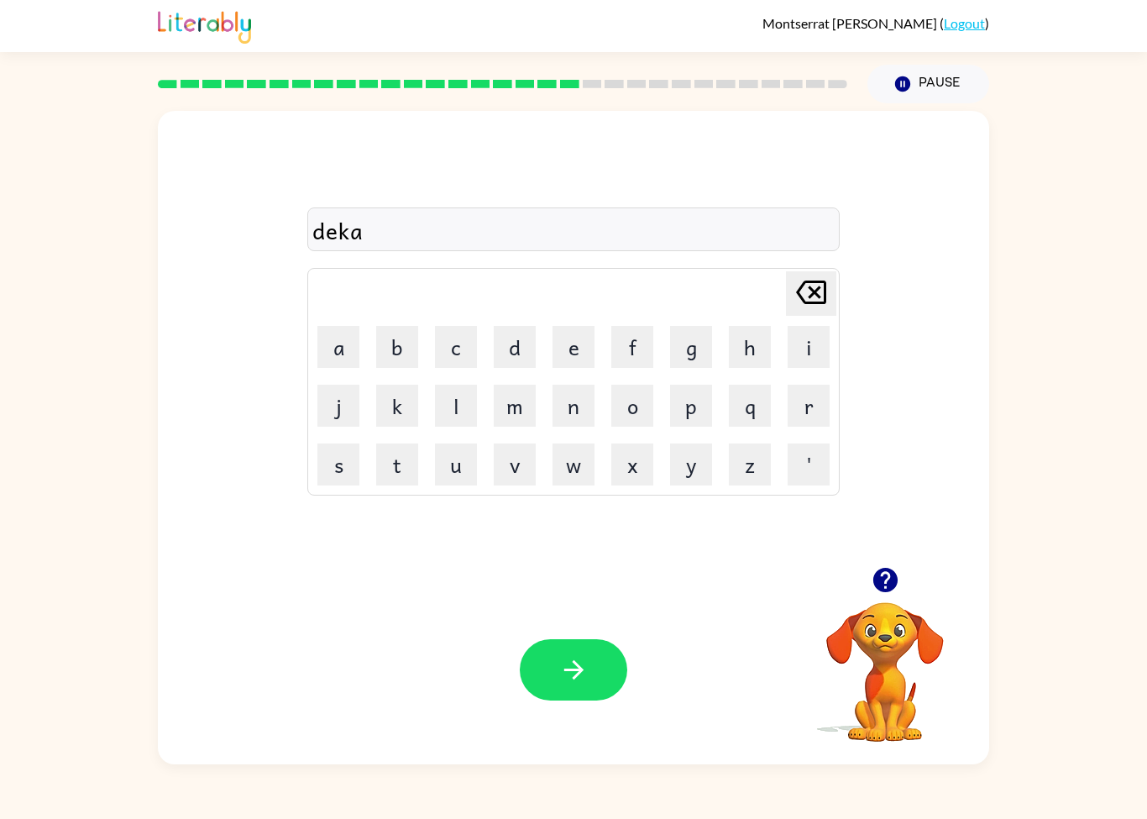
click at [545, 610] on div "Your browser must support playing .mp4 files to use Literably. Please try using…" at bounding box center [573, 669] width 831 height 189
click at [588, 684] on button "button" at bounding box center [573, 669] width 107 height 61
click at [688, 364] on button "g" at bounding box center [691, 347] width 42 height 42
click at [326, 363] on button "a" at bounding box center [338, 347] width 42 height 42
click at [515, 360] on button "d" at bounding box center [515, 347] width 42 height 42
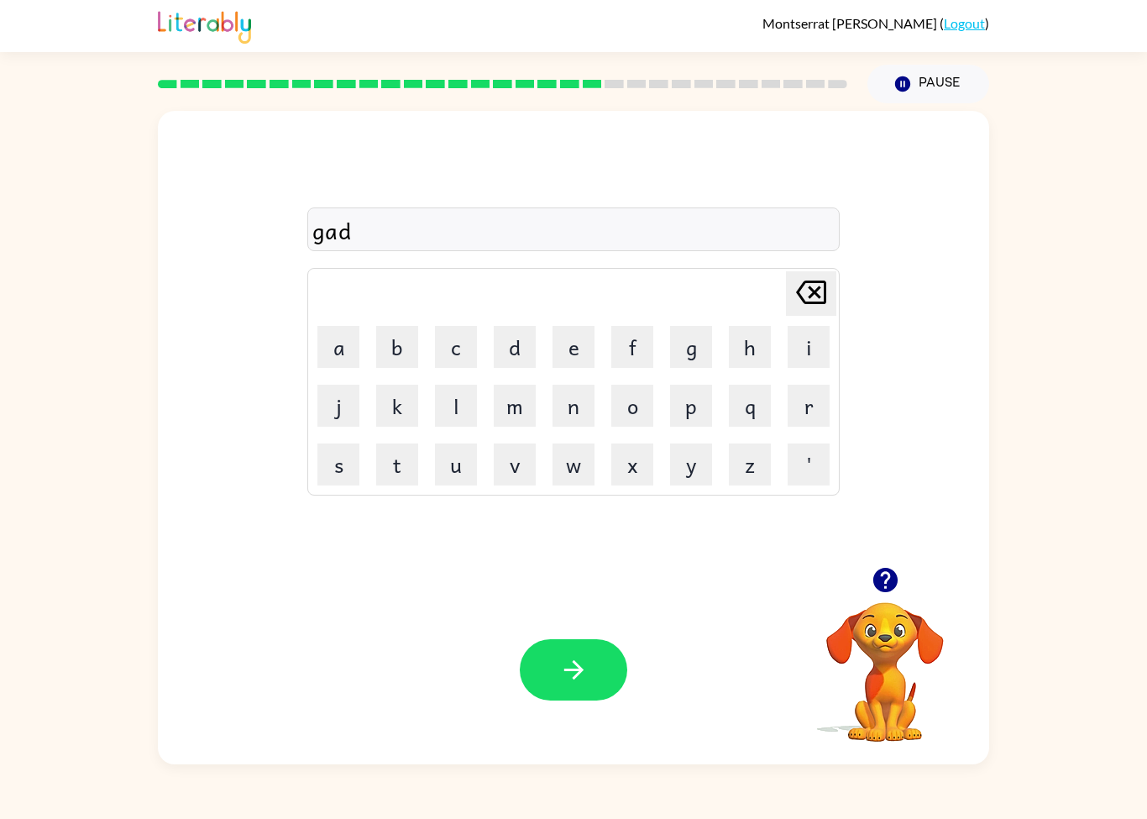
click at [583, 354] on button "e" at bounding box center [573, 347] width 42 height 42
click at [788, 425] on button "r" at bounding box center [808, 405] width 42 height 42
click at [513, 366] on button "d" at bounding box center [515, 347] width 42 height 42
click at [575, 672] on icon "button" at bounding box center [573, 669] width 29 height 29
click at [702, 423] on button "p" at bounding box center [691, 405] width 42 height 42
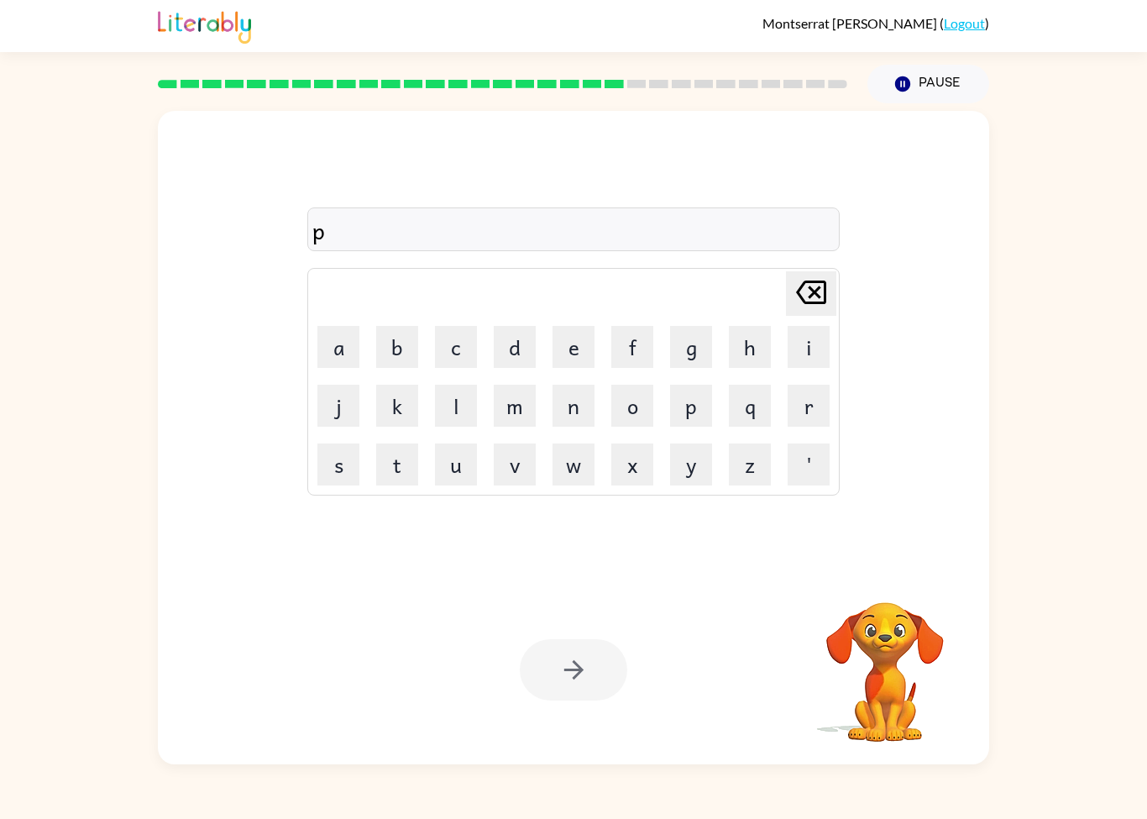
click at [808, 410] on button "r" at bounding box center [808, 405] width 42 height 42
click at [575, 353] on button "e" at bounding box center [573, 347] width 42 height 42
click at [349, 470] on button "s" at bounding box center [338, 464] width 42 height 42
click at [813, 357] on button "i" at bounding box center [808, 347] width 42 height 42
click at [358, 454] on button "s" at bounding box center [338, 464] width 42 height 42
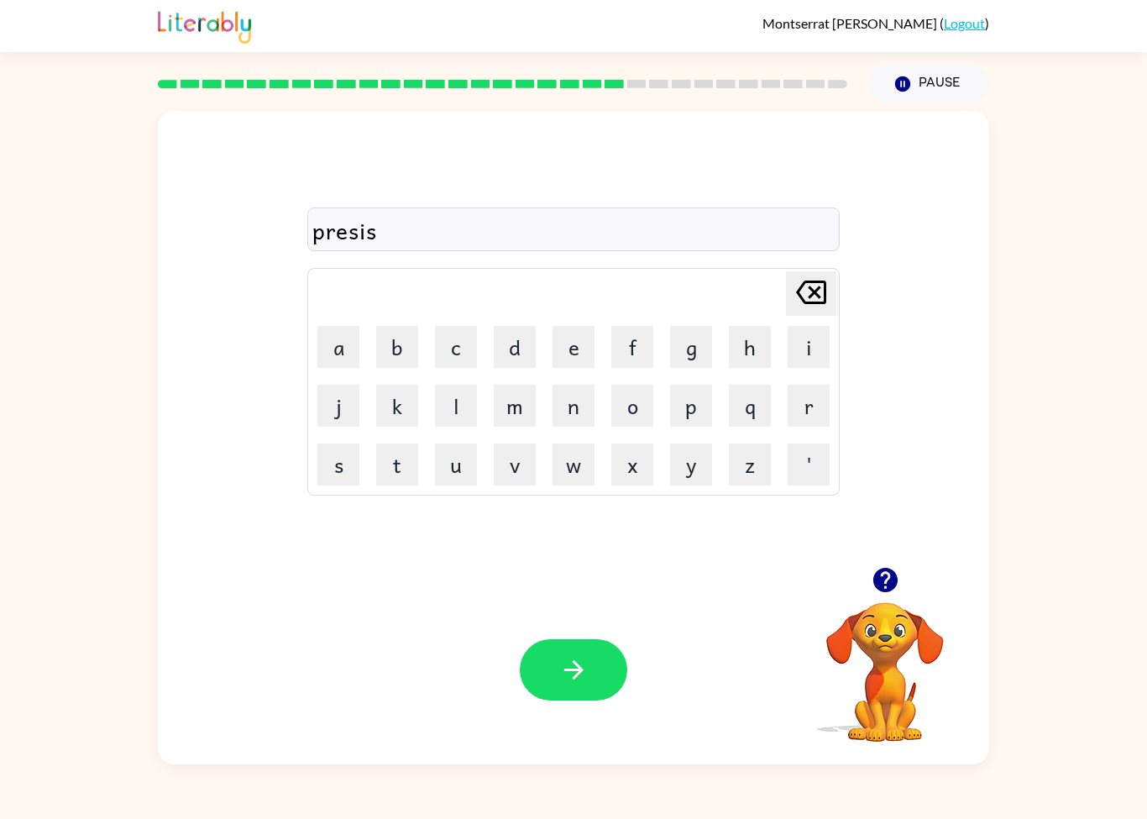
click at [458, 411] on button "l" at bounding box center [456, 405] width 42 height 42
click at [687, 473] on button "y" at bounding box center [691, 464] width 42 height 42
click at [593, 698] on button "button" at bounding box center [573, 669] width 107 height 61
click at [317, 458] on button "s" at bounding box center [338, 464] width 42 height 42
click at [395, 470] on button "t" at bounding box center [397, 464] width 42 height 42
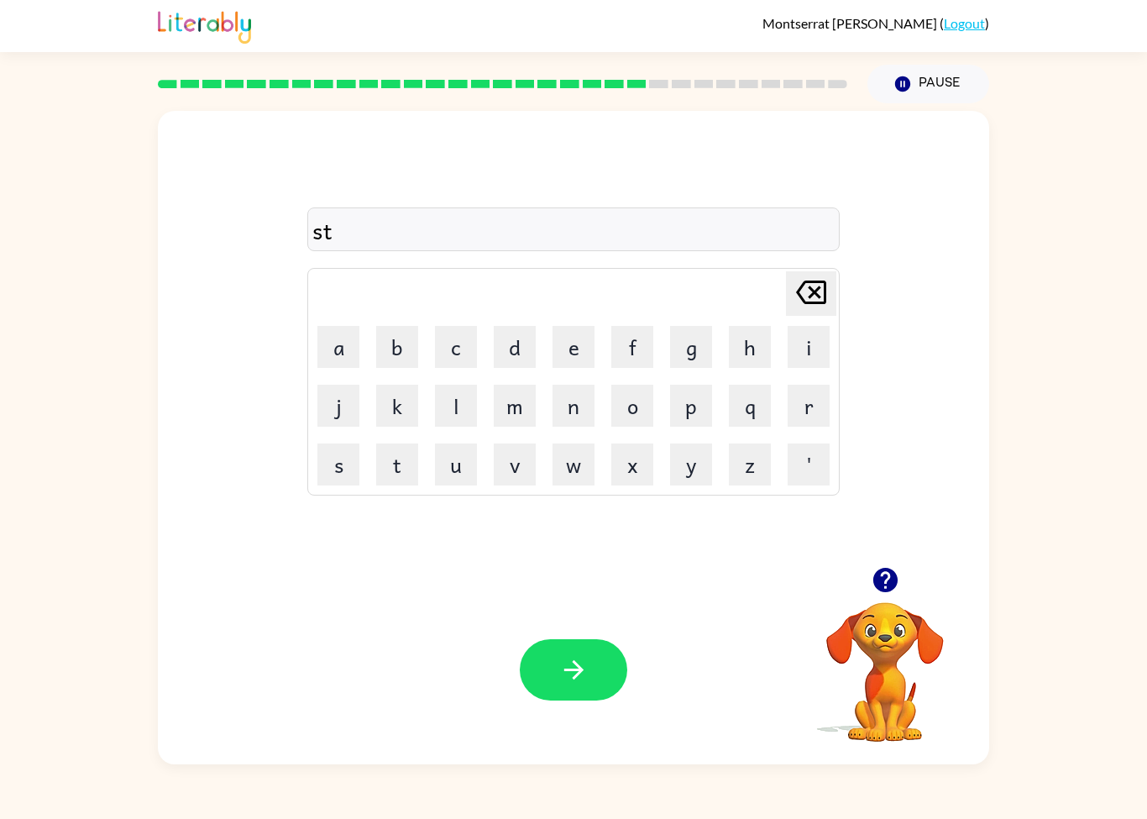
click at [586, 359] on button "e" at bounding box center [573, 347] width 42 height 42
click at [344, 357] on button "a" at bounding box center [338, 347] width 42 height 42
click at [390, 478] on button "t" at bounding box center [397, 464] width 42 height 42
click at [431, 355] on td "c" at bounding box center [455, 346] width 57 height 57
click at [452, 357] on button "c" at bounding box center [456, 347] width 42 height 42
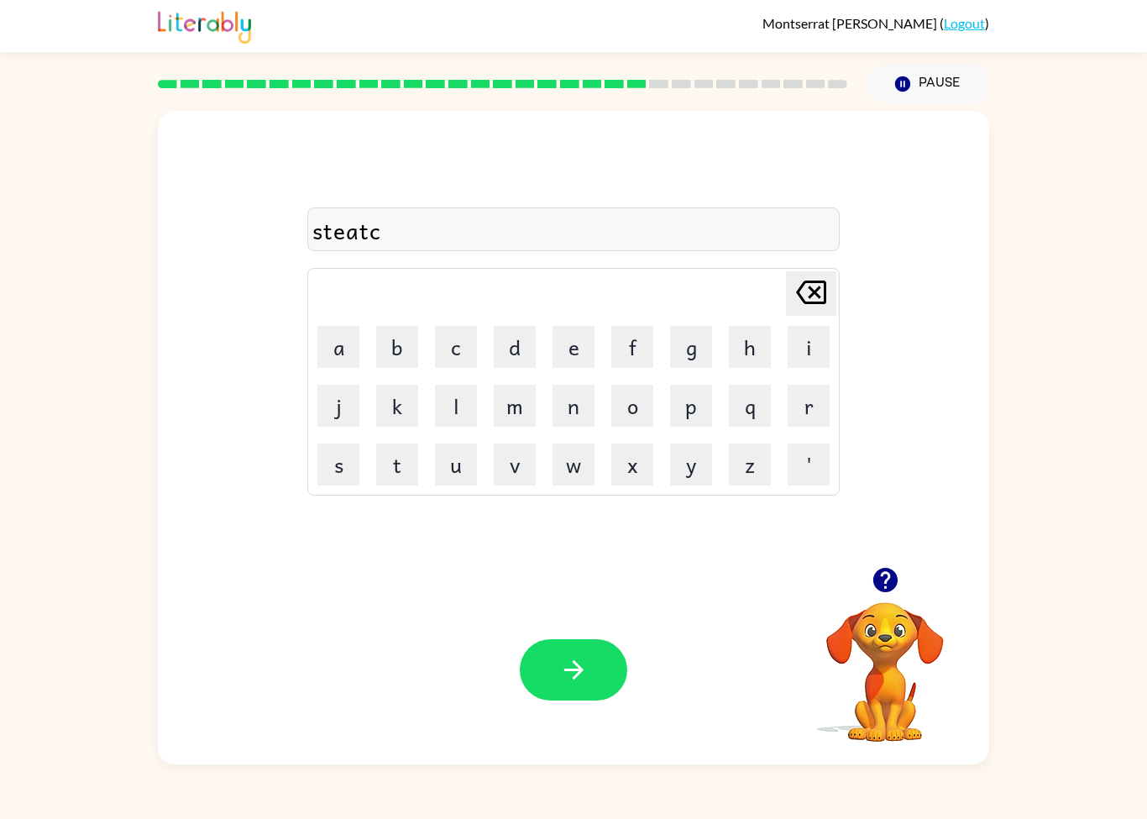
click at [349, 342] on button "a" at bounding box center [338, 347] width 42 height 42
click at [793, 406] on button "r" at bounding box center [808, 405] width 42 height 42
click at [586, 672] on icon "button" at bounding box center [573, 669] width 29 height 29
click at [687, 366] on button "g" at bounding box center [691, 347] width 42 height 42
click at [810, 352] on button "i" at bounding box center [808, 347] width 42 height 42
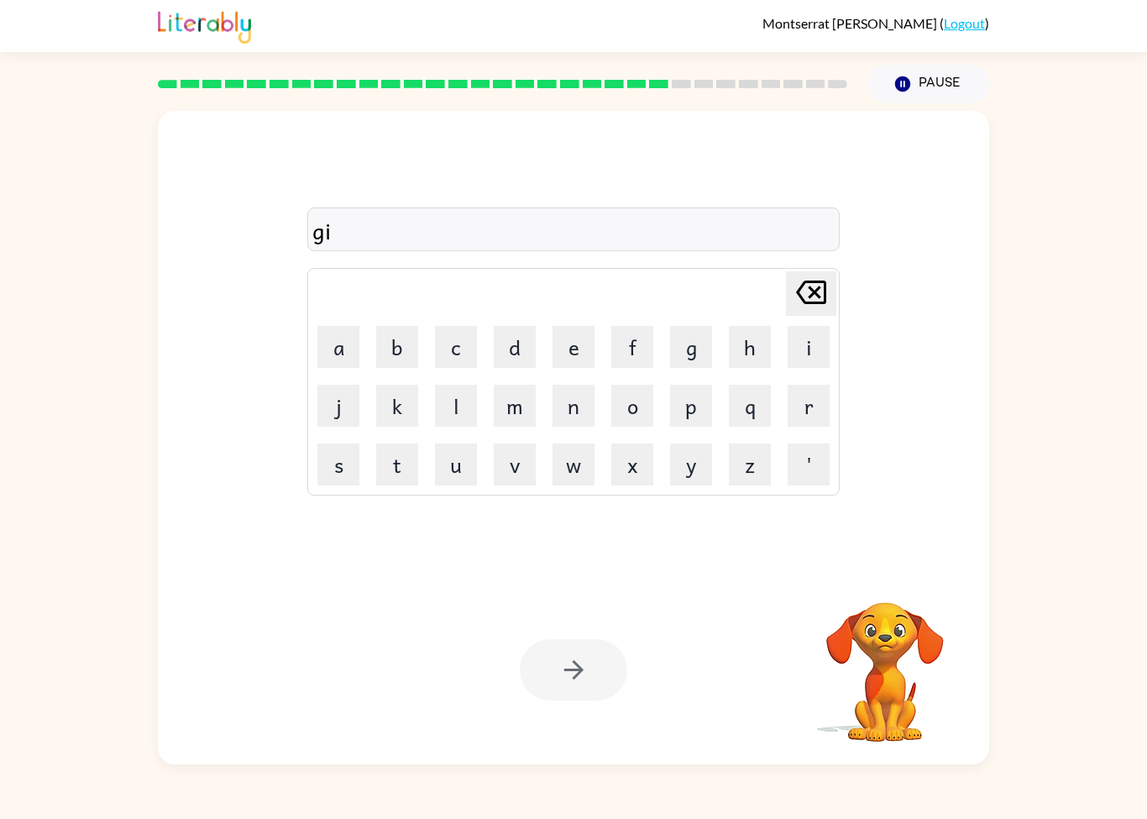
click at [576, 411] on button "n" at bounding box center [573, 405] width 42 height 42
click at [698, 358] on button "g" at bounding box center [691, 347] width 42 height 42
click at [576, 335] on button "e" at bounding box center [573, 347] width 42 height 42
click at [793, 424] on button "r" at bounding box center [808, 405] width 42 height 42
click at [577, 654] on button "button" at bounding box center [573, 669] width 107 height 61
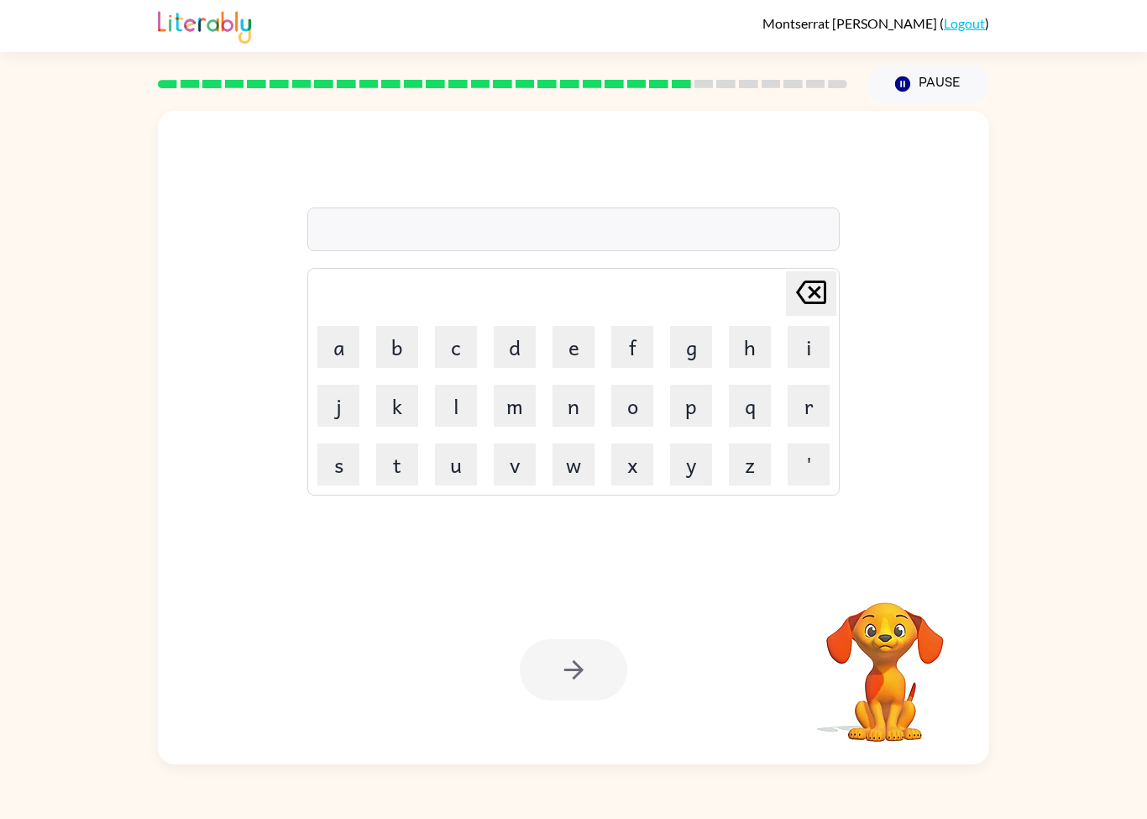
click at [454, 350] on button "c" at bounding box center [456, 347] width 42 height 42
click at [652, 421] on button "o" at bounding box center [632, 405] width 42 height 42
click at [584, 416] on button "n" at bounding box center [573, 405] width 42 height 42
click at [464, 349] on button "c" at bounding box center [456, 347] width 42 height 42
click at [458, 409] on button "l" at bounding box center [456, 405] width 42 height 42
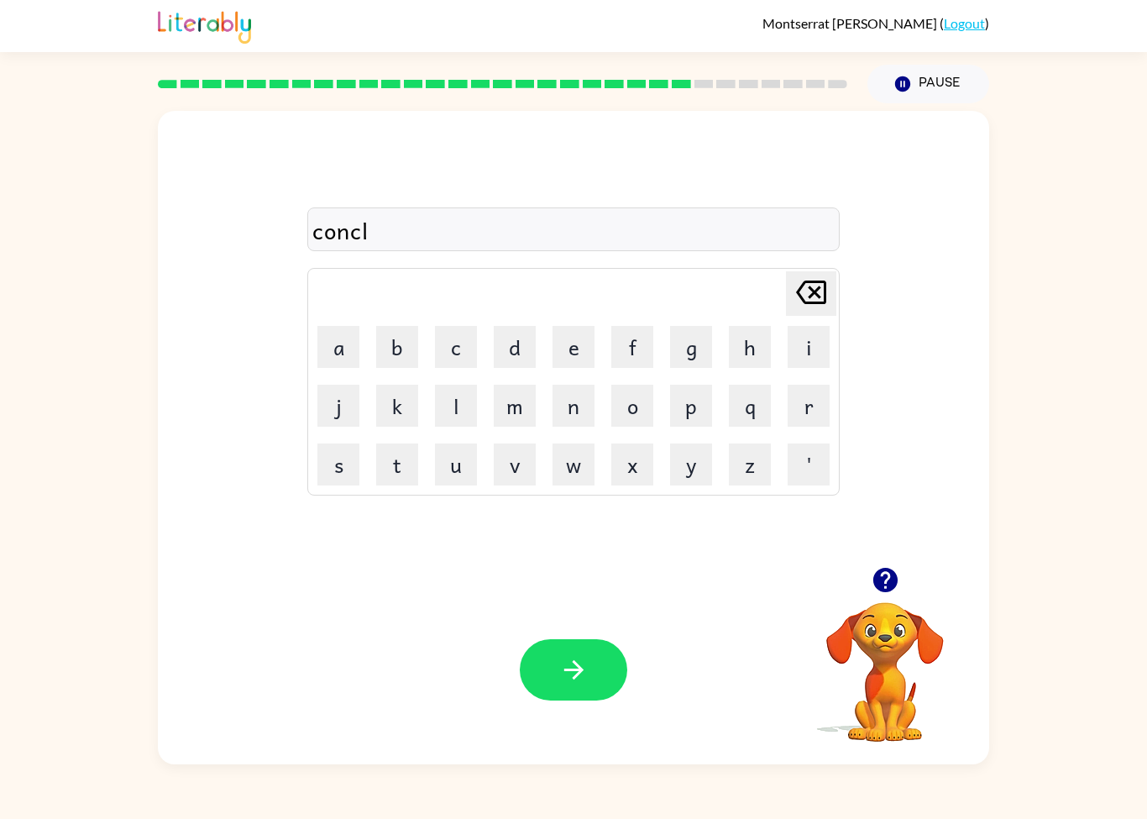
click at [467, 466] on button "u" at bounding box center [456, 464] width 42 height 42
click at [533, 353] on button "d" at bounding box center [515, 347] width 42 height 42
click at [588, 337] on button "e" at bounding box center [573, 347] width 42 height 42
click at [528, 340] on button "d" at bounding box center [515, 347] width 42 height 42
click at [571, 665] on icon "button" at bounding box center [573, 669] width 29 height 29
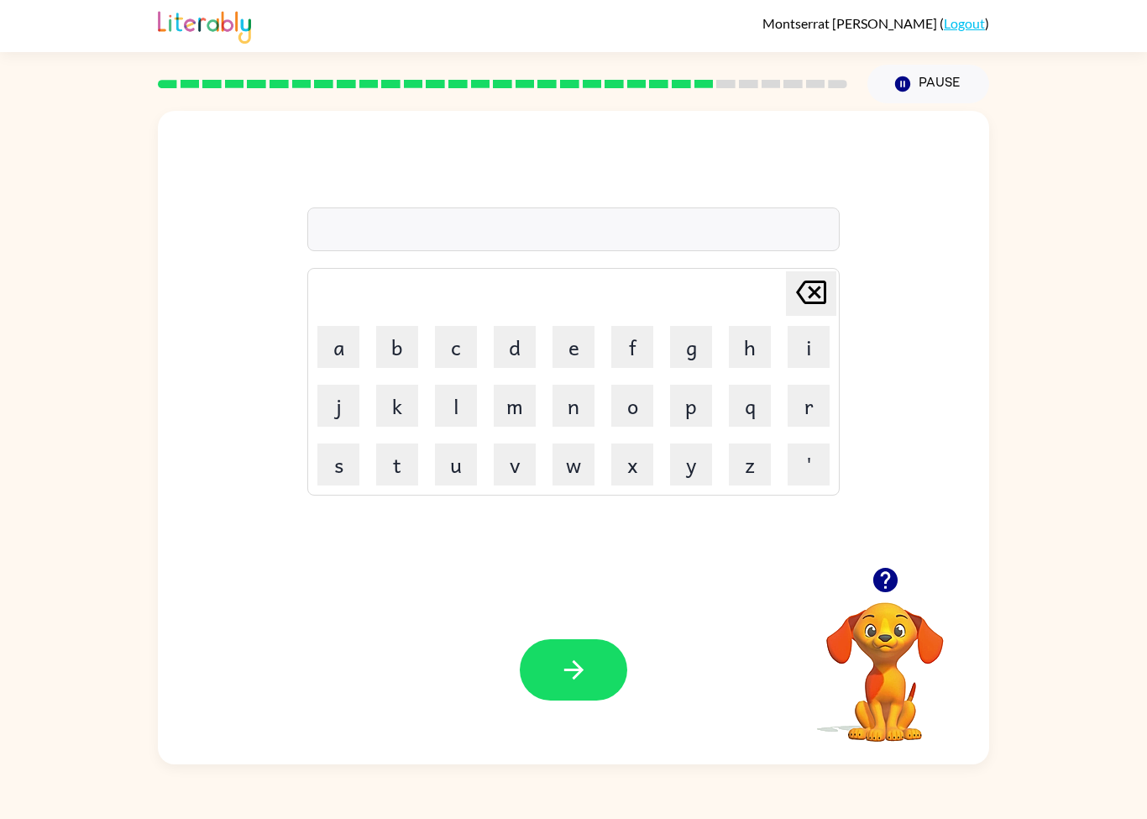
click at [889, 589] on icon "button" at bounding box center [884, 579] width 24 height 24
click at [470, 346] on button "c" at bounding box center [456, 347] width 42 height 42
click at [335, 350] on button "a" at bounding box center [338, 347] width 42 height 42
click at [395, 462] on button "t" at bounding box center [397, 464] width 42 height 42
click at [636, 359] on button "f" at bounding box center [632, 347] width 42 height 42
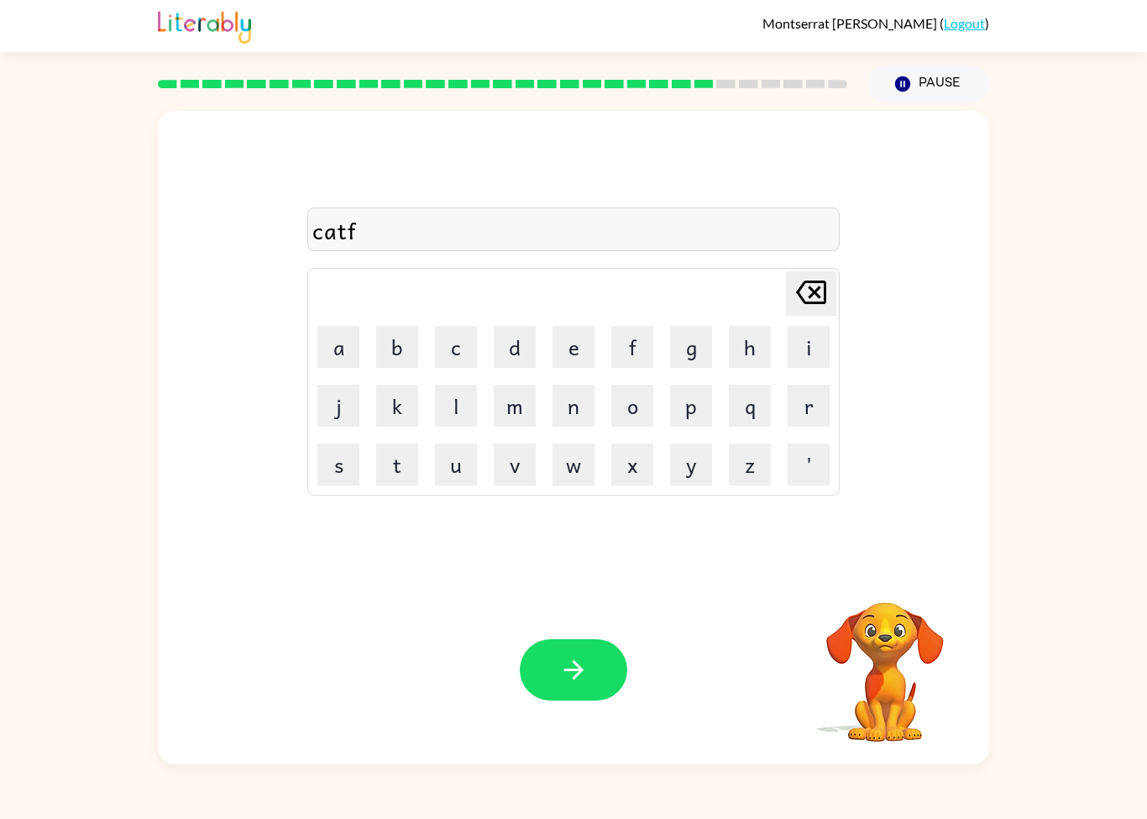
click at [804, 348] on button "i" at bounding box center [808, 347] width 42 height 42
click at [343, 475] on button "s" at bounding box center [338, 464] width 42 height 42
click at [759, 348] on button "h" at bounding box center [750, 347] width 42 height 42
click at [567, 672] on icon "button" at bounding box center [573, 669] width 29 height 29
click at [632, 406] on button "o" at bounding box center [632, 405] width 42 height 42
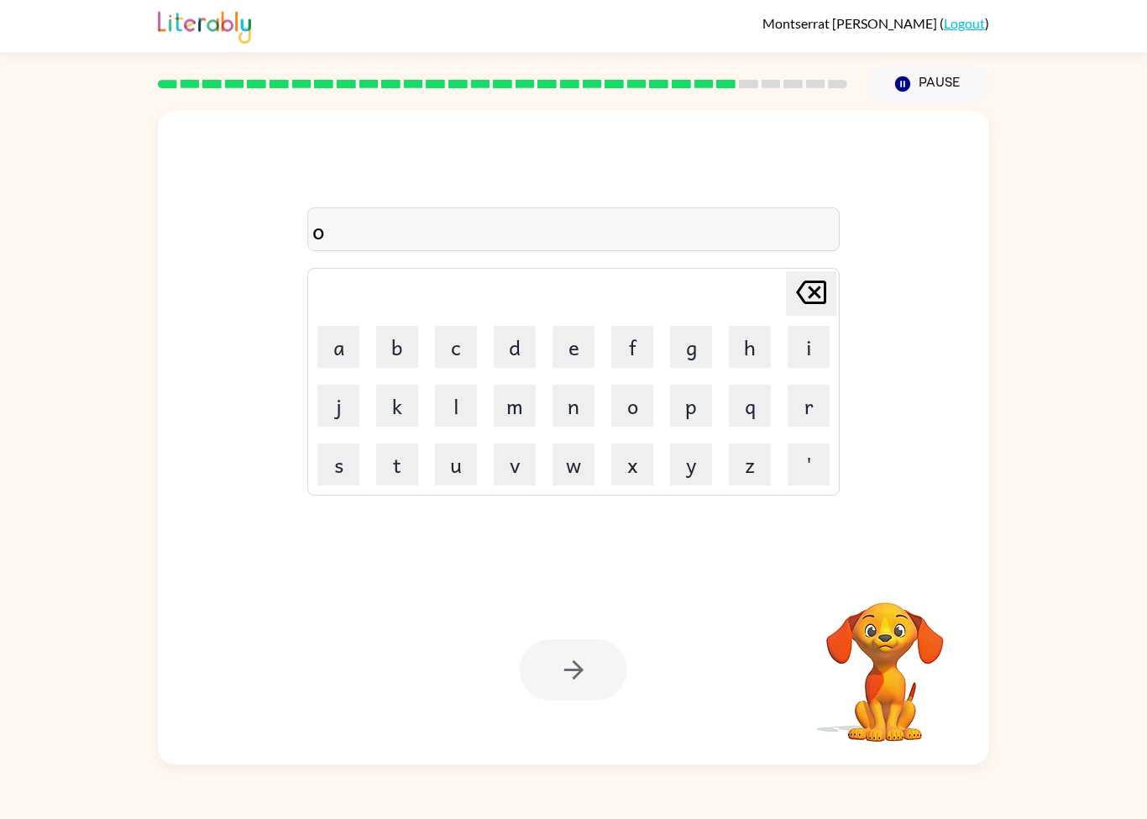
click at [517, 471] on button "v" at bounding box center [515, 464] width 42 height 42
click at [586, 355] on button "e" at bounding box center [573, 347] width 42 height 42
click at [808, 409] on button "r" at bounding box center [808, 405] width 42 height 42
click at [388, 475] on button "t" at bounding box center [397, 464] width 42 height 42
click at [812, 356] on button "i" at bounding box center [808, 347] width 42 height 42
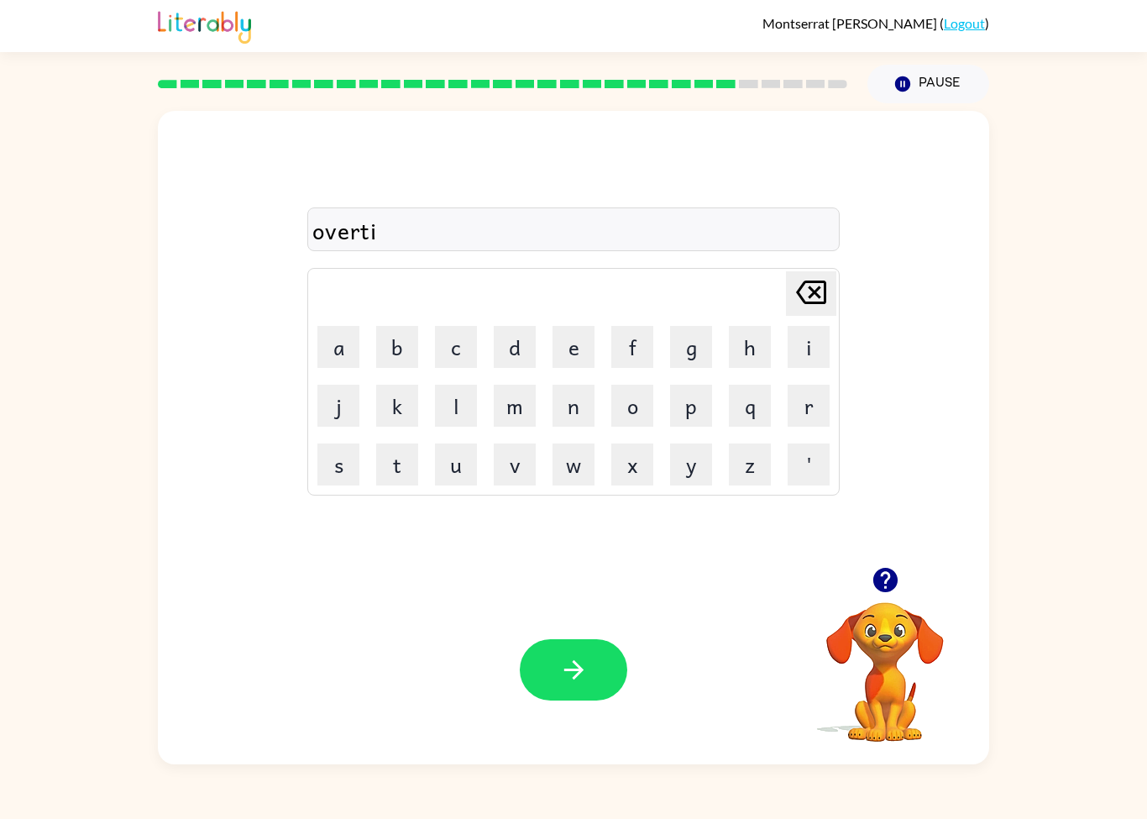
click at [528, 400] on button "m" at bounding box center [515, 405] width 42 height 42
click at [568, 353] on button "e" at bounding box center [573, 347] width 42 height 42
click at [591, 664] on button "button" at bounding box center [573, 669] width 107 height 61
click at [691, 349] on button "g" at bounding box center [691, 347] width 42 height 42
click at [443, 411] on button "l" at bounding box center [456, 405] width 42 height 42
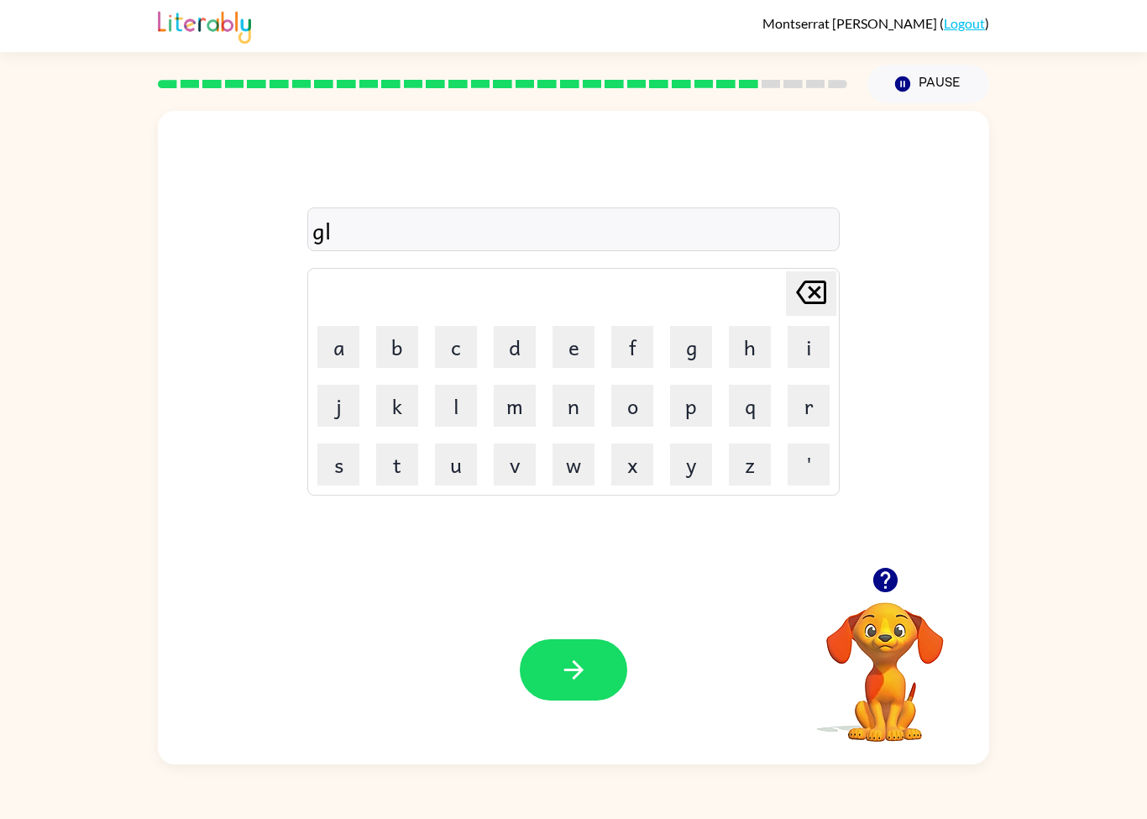
click at [640, 420] on button "o" at bounding box center [632, 405] width 42 height 42
click at [579, 463] on button "w" at bounding box center [573, 464] width 42 height 42
click at [573, 646] on button "button" at bounding box center [573, 669] width 107 height 61
click at [576, 465] on button "w" at bounding box center [573, 464] width 42 height 42
click at [583, 343] on button "e" at bounding box center [573, 347] width 42 height 42
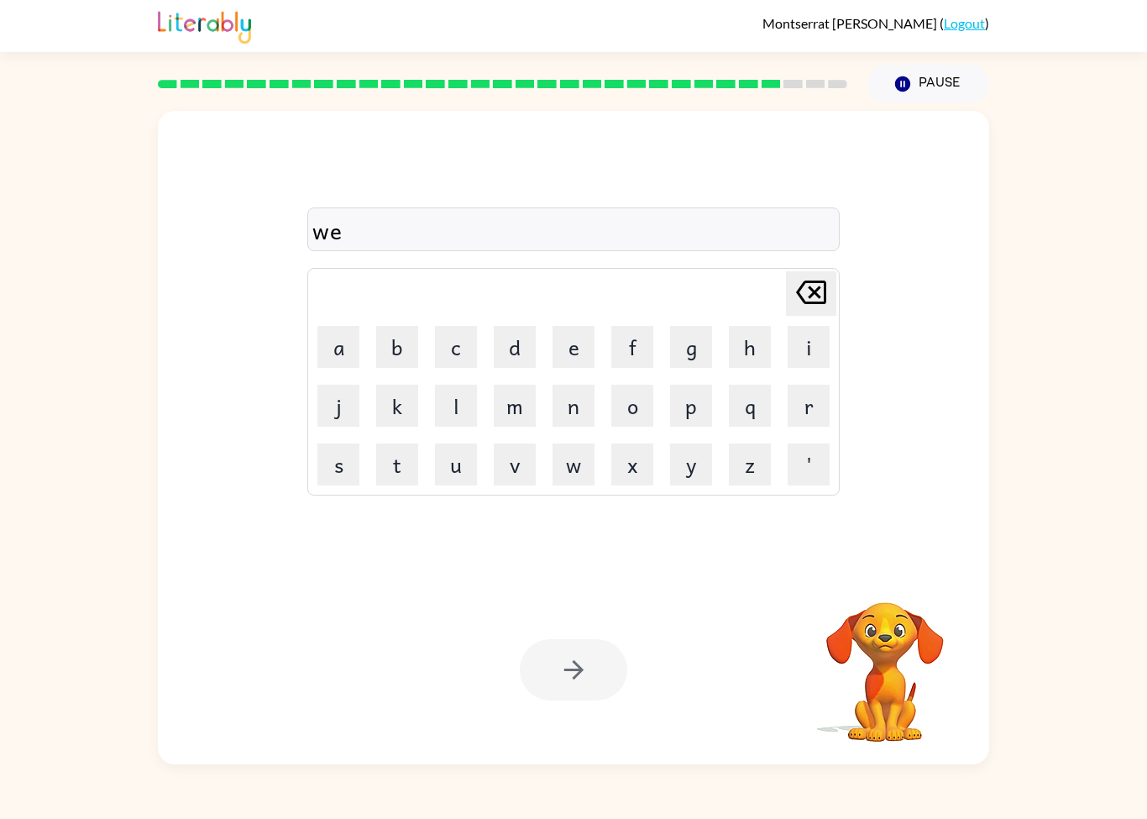
click at [577, 354] on button "e" at bounding box center [573, 347] width 42 height 42
click at [683, 409] on button "p" at bounding box center [691, 405] width 42 height 42
click at [584, 643] on button "button" at bounding box center [573, 669] width 107 height 61
click at [346, 350] on button "a" at bounding box center [338, 347] width 42 height 42
click at [338, 458] on button "s" at bounding box center [338, 464] width 42 height 42
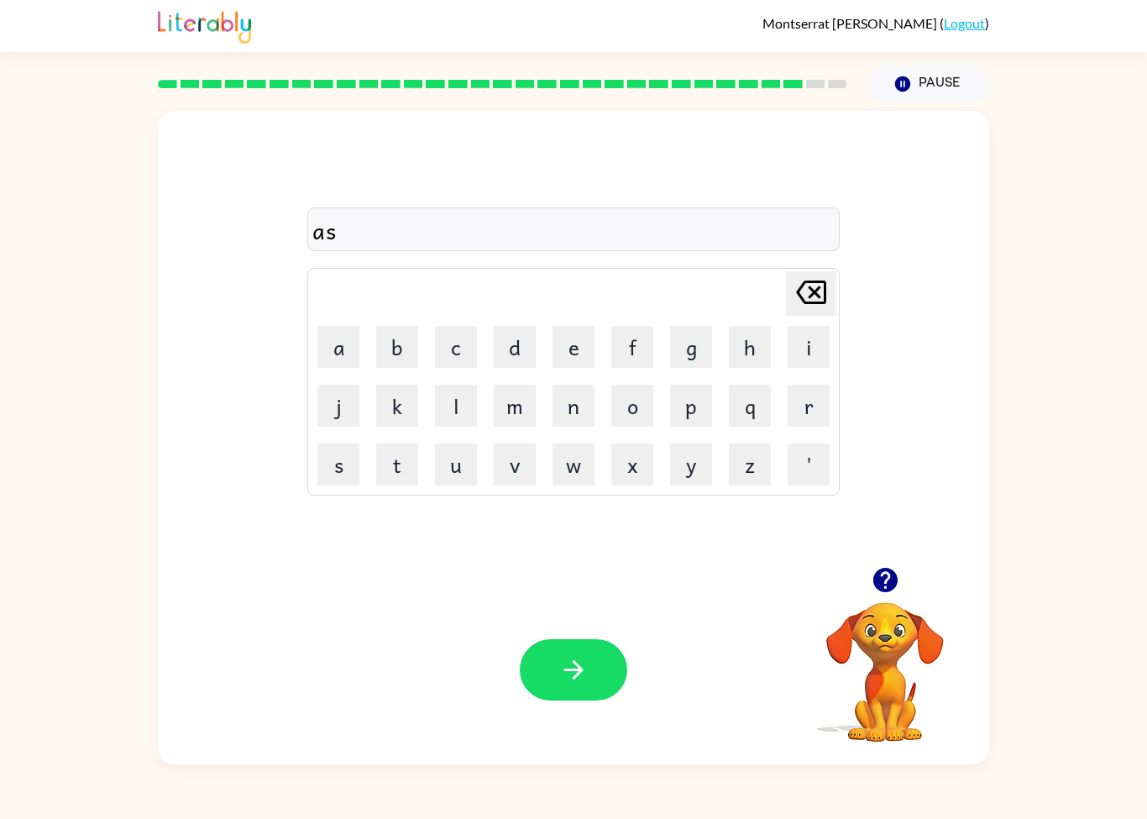
click at [805, 411] on button "r" at bounding box center [808, 405] width 42 height 42
click at [651, 405] on button "o" at bounding box center [632, 405] width 42 height 42
click at [813, 353] on button "i" at bounding box center [808, 347] width 42 height 42
click at [503, 354] on button "d" at bounding box center [515, 347] width 42 height 42
click at [536, 662] on button "button" at bounding box center [573, 669] width 107 height 61
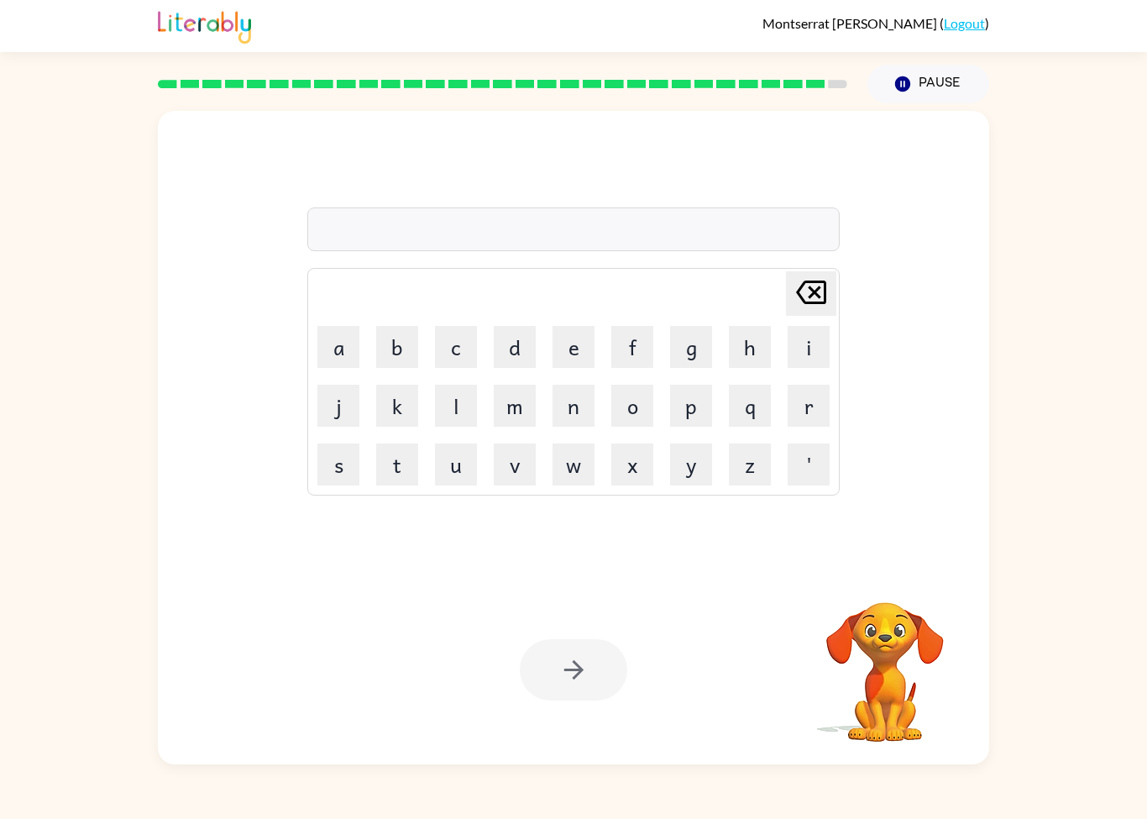
click at [353, 354] on button "a" at bounding box center [338, 347] width 42 height 42
click at [345, 445] on button "s" at bounding box center [338, 464] width 42 height 42
click at [397, 472] on button "t" at bounding box center [397, 464] width 42 height 42
click at [804, 301] on icon at bounding box center [811, 292] width 30 height 24
click at [817, 304] on icon at bounding box center [811, 292] width 30 height 24
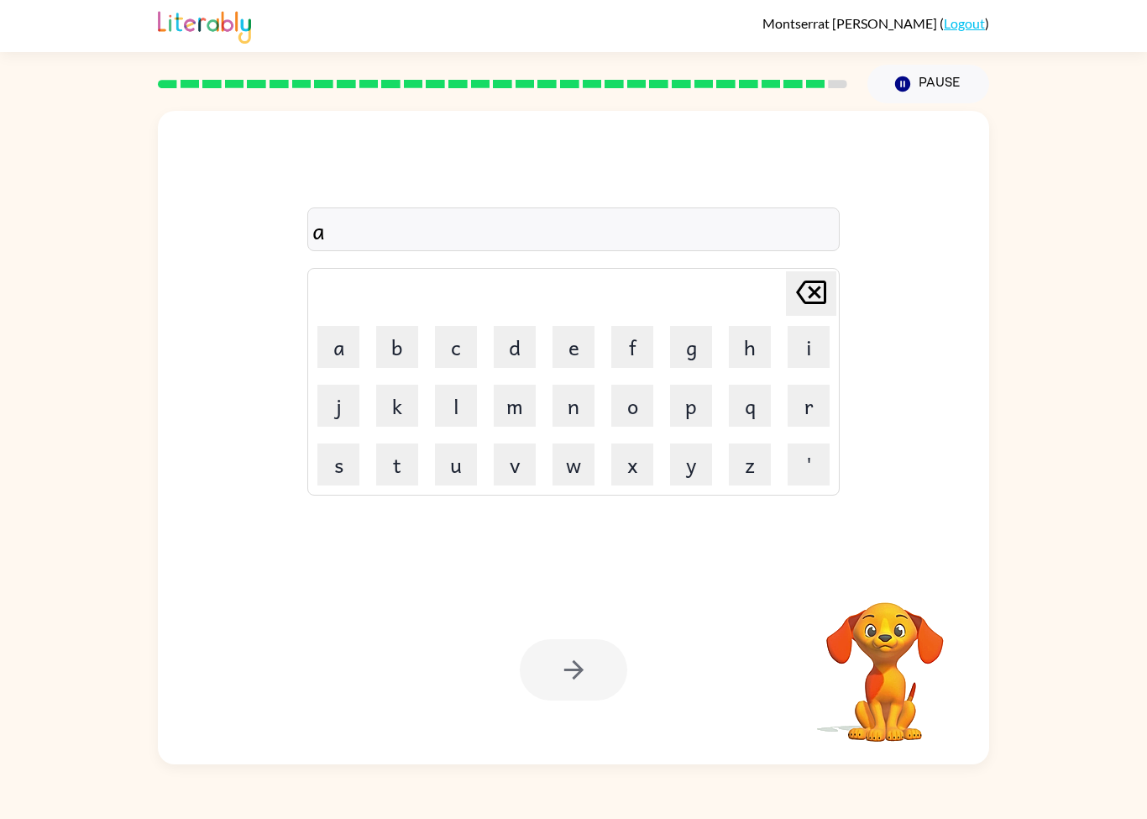
click at [816, 304] on icon at bounding box center [811, 292] width 30 height 24
click at [813, 312] on icon "[PERSON_NAME] last character input" at bounding box center [811, 292] width 40 height 40
click at [343, 453] on button "s" at bounding box center [338, 464] width 42 height 42
click at [787, 316] on table "[PERSON_NAME] last character input a b c d e f g h i j k l m n o p q r s t u v …" at bounding box center [573, 382] width 531 height 226
click at [805, 313] on div "[PERSON_NAME] last character input" at bounding box center [811, 293] width 40 height 43
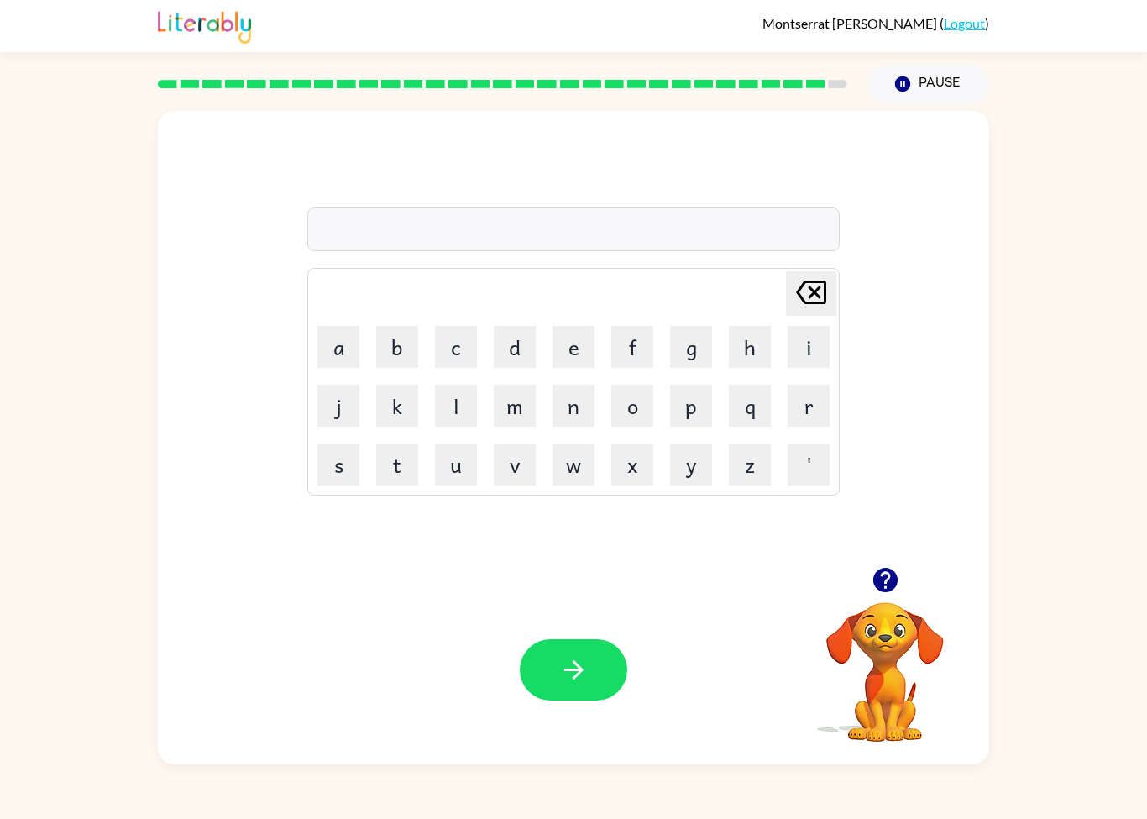
click at [519, 417] on button "m" at bounding box center [515, 405] width 42 height 42
click at [343, 355] on button "a" at bounding box center [338, 347] width 42 height 42
click at [349, 469] on button "s" at bounding box center [338, 464] width 42 height 42
click at [405, 473] on button "t" at bounding box center [397, 464] width 42 height 42
click at [583, 346] on button "e" at bounding box center [573, 347] width 42 height 42
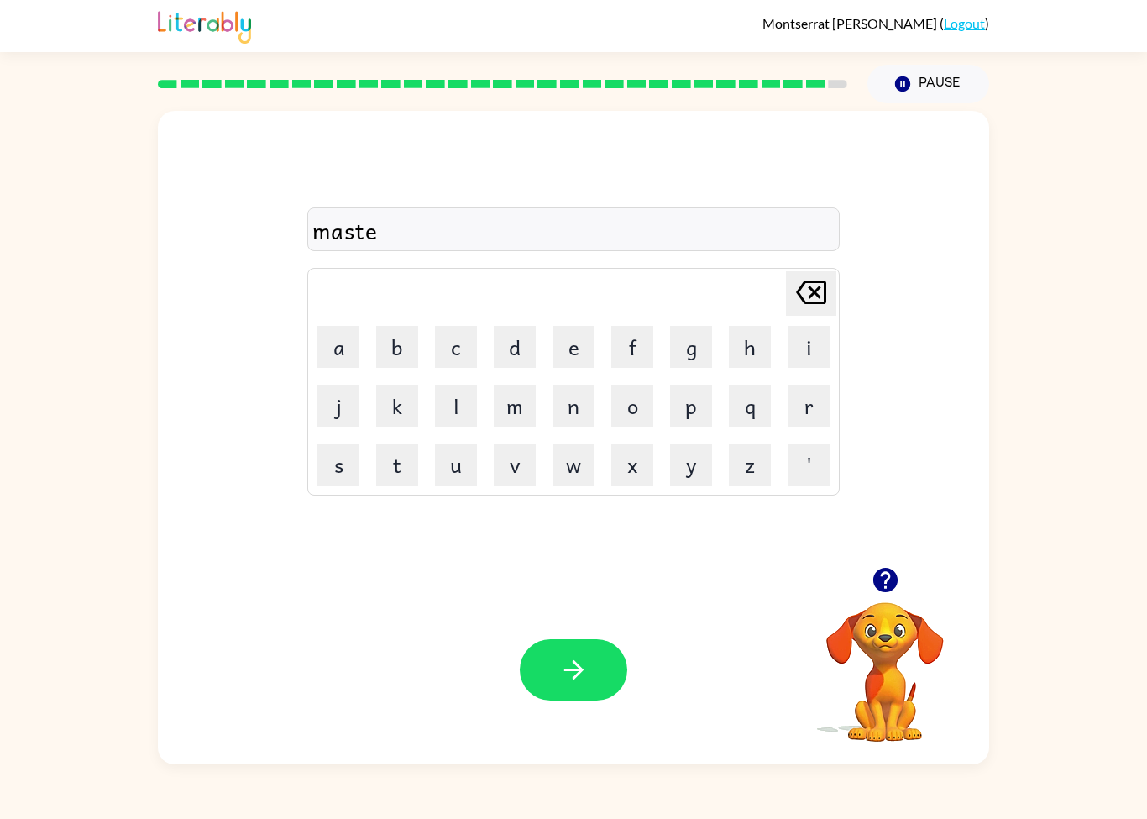
click at [802, 417] on button "r" at bounding box center [808, 405] width 42 height 42
click at [692, 418] on button "p" at bounding box center [691, 405] width 42 height 42
click at [573, 352] on button "e" at bounding box center [573, 347] width 42 height 42
click at [342, 354] on button "a" at bounding box center [338, 347] width 42 height 42
click at [453, 364] on button "c" at bounding box center [456, 347] width 42 height 42
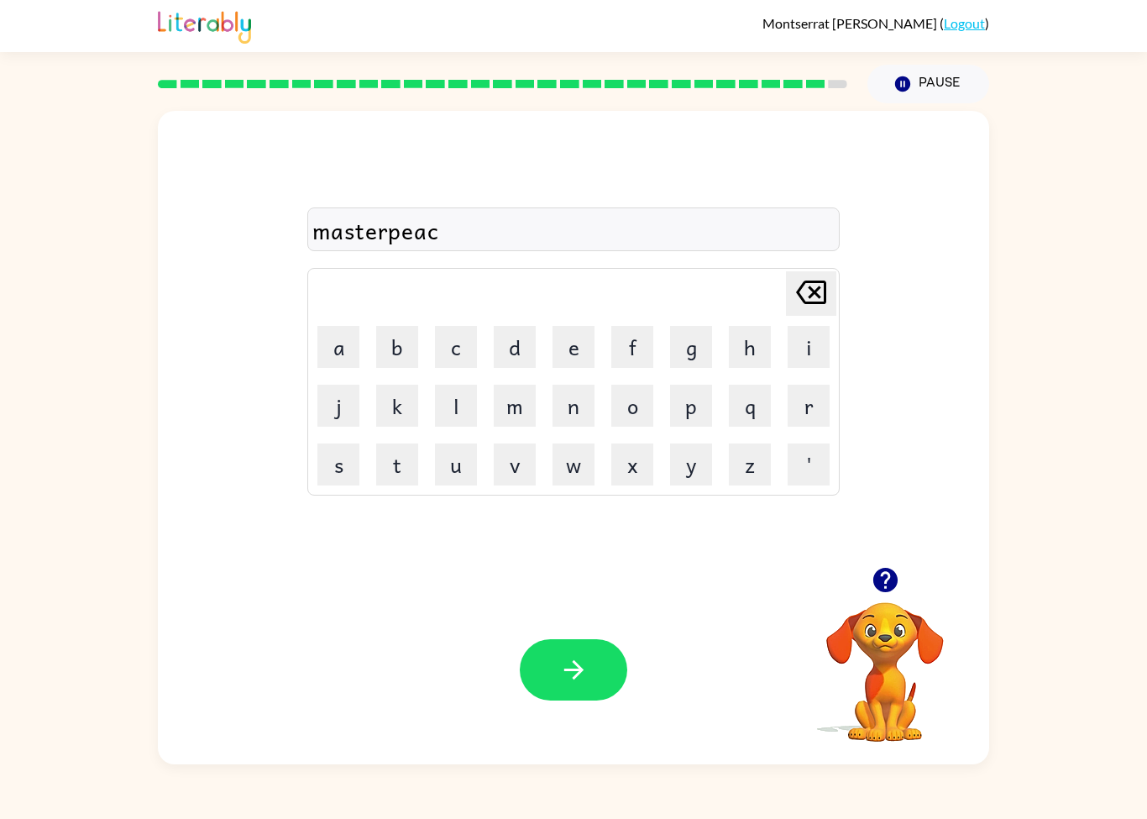
click at [568, 362] on button "e" at bounding box center [573, 347] width 42 height 42
click at [598, 667] on button "button" at bounding box center [573, 669] width 107 height 61
